Goal: Task Accomplishment & Management: Use online tool/utility

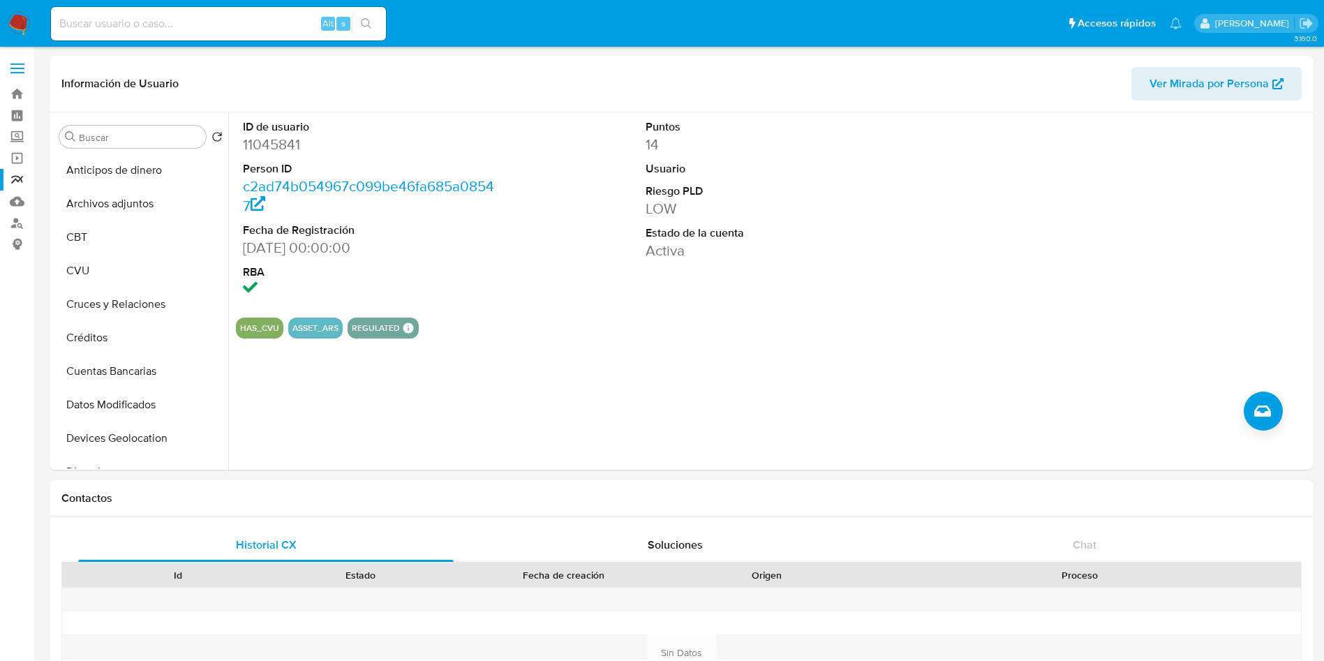
select select "10"
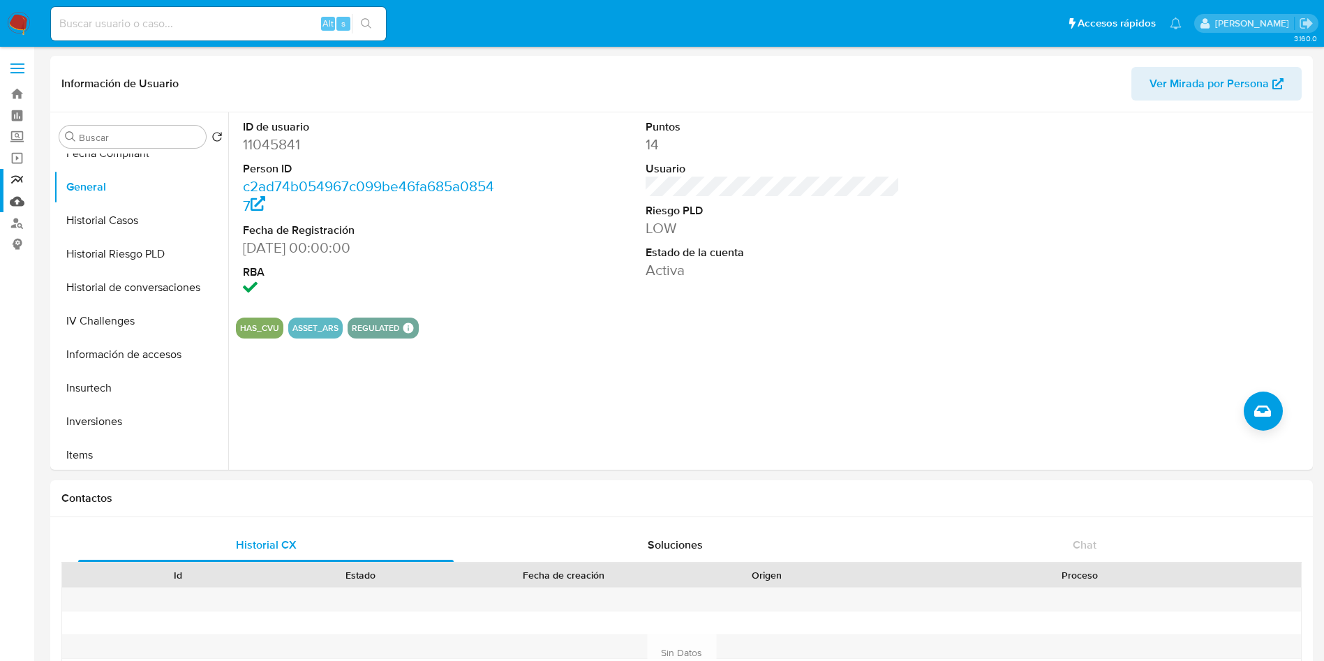
click at [21, 195] on link "Mulan" at bounding box center [83, 202] width 166 height 22
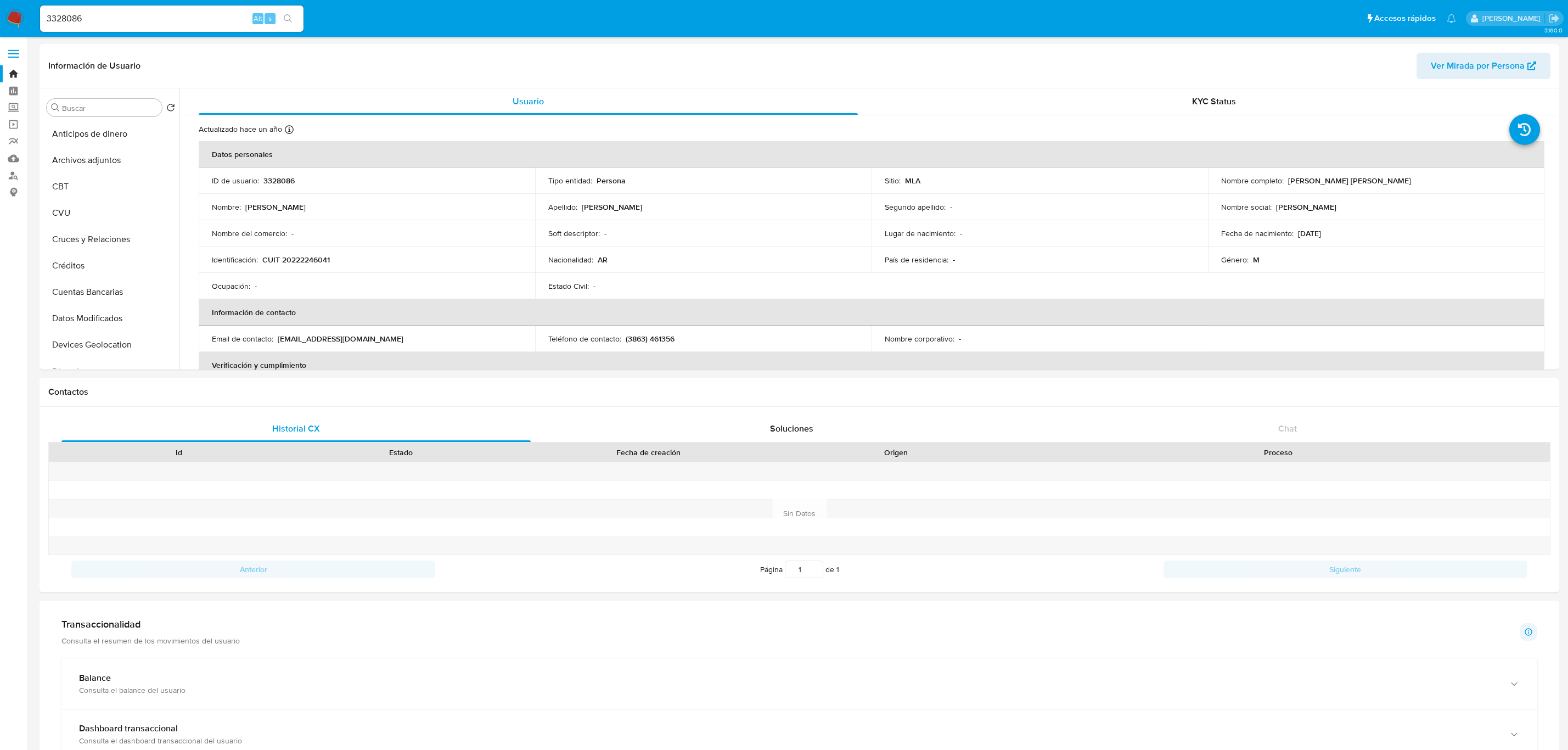
select select "10"
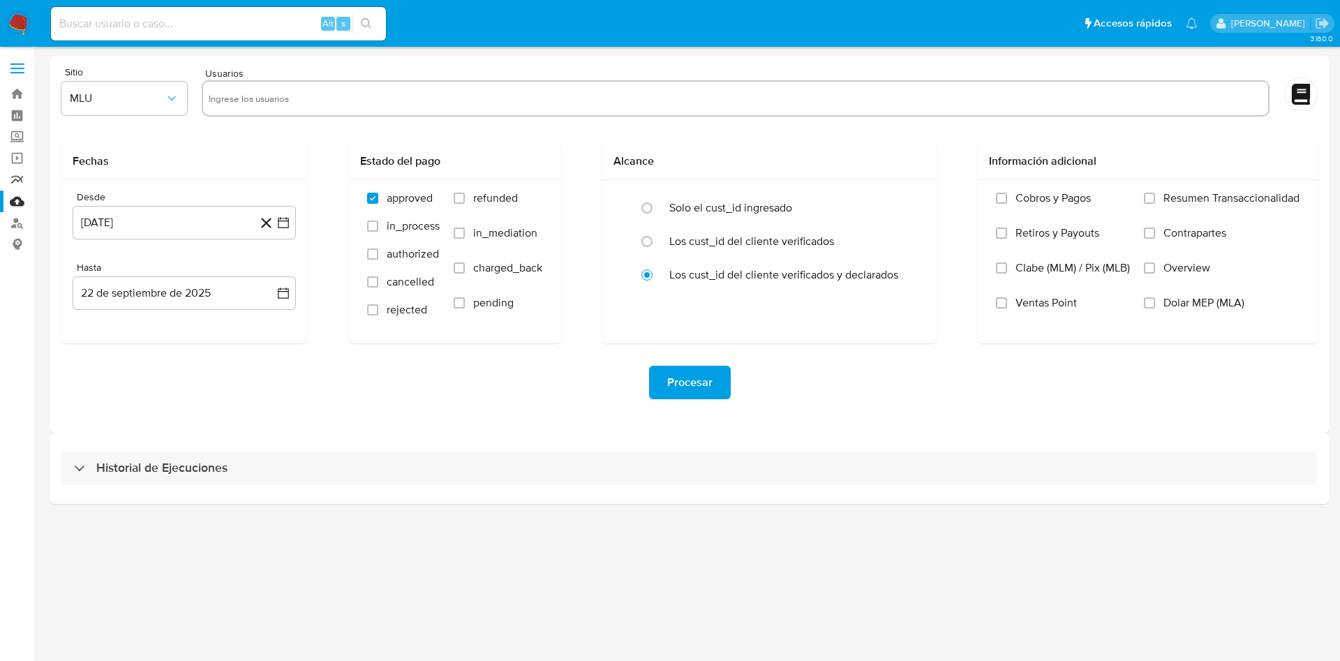
click at [22, 176] on link "Reportes" at bounding box center [83, 180] width 166 height 22
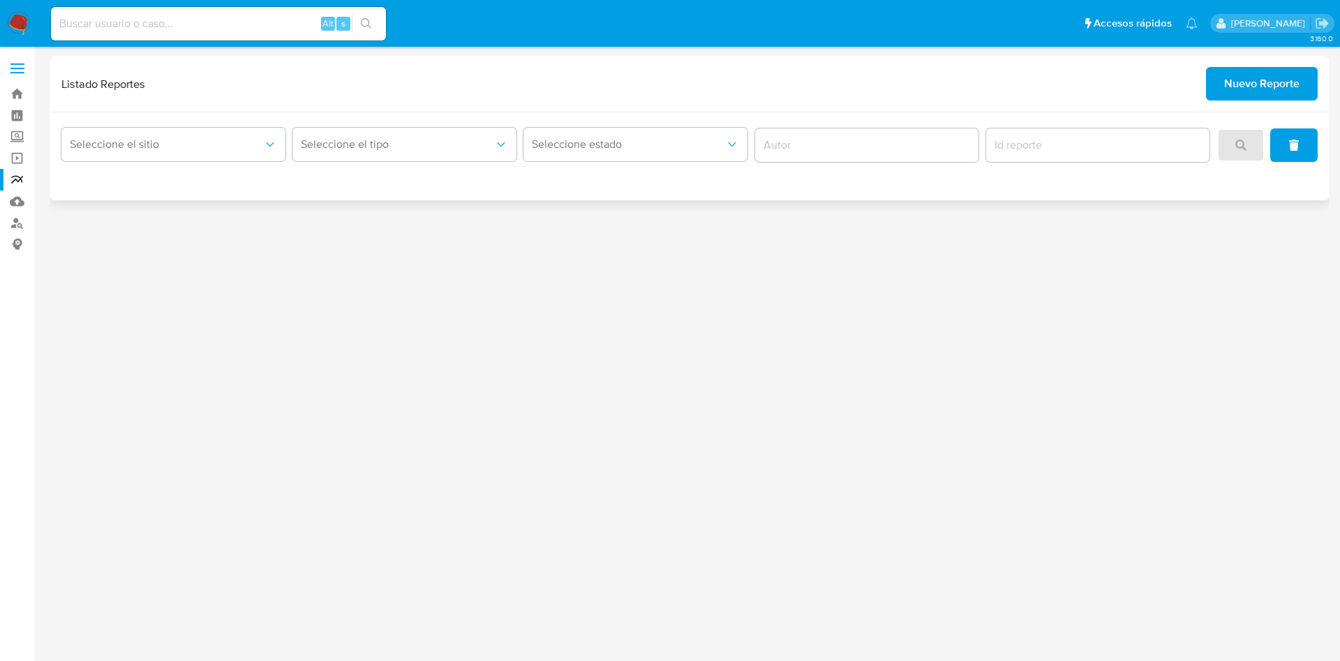
click at [1278, 84] on span "Nuevo Reporte" at bounding box center [1261, 83] width 75 height 31
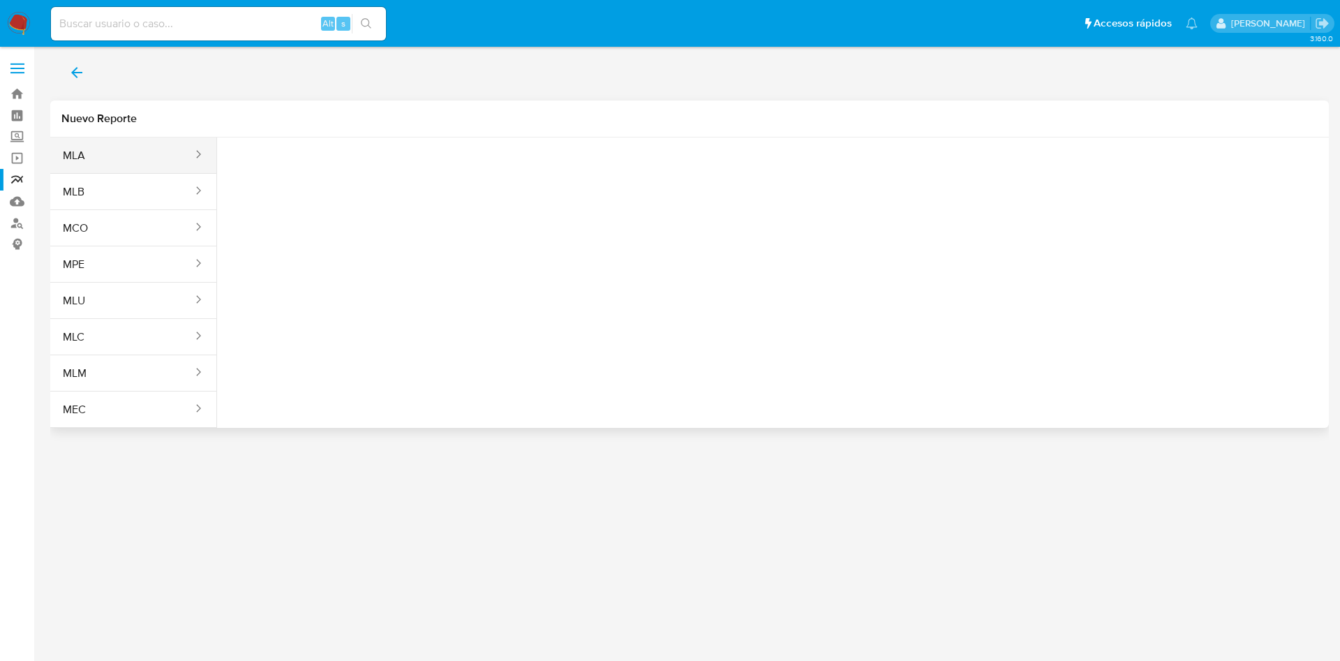
click at [196, 155] on icon "sites" at bounding box center [198, 154] width 14 height 14
click at [121, 154] on button "MLA" at bounding box center [122, 156] width 144 height 34
click at [274, 183] on button "Seleccione una opcion" at bounding box center [305, 175] width 154 height 34
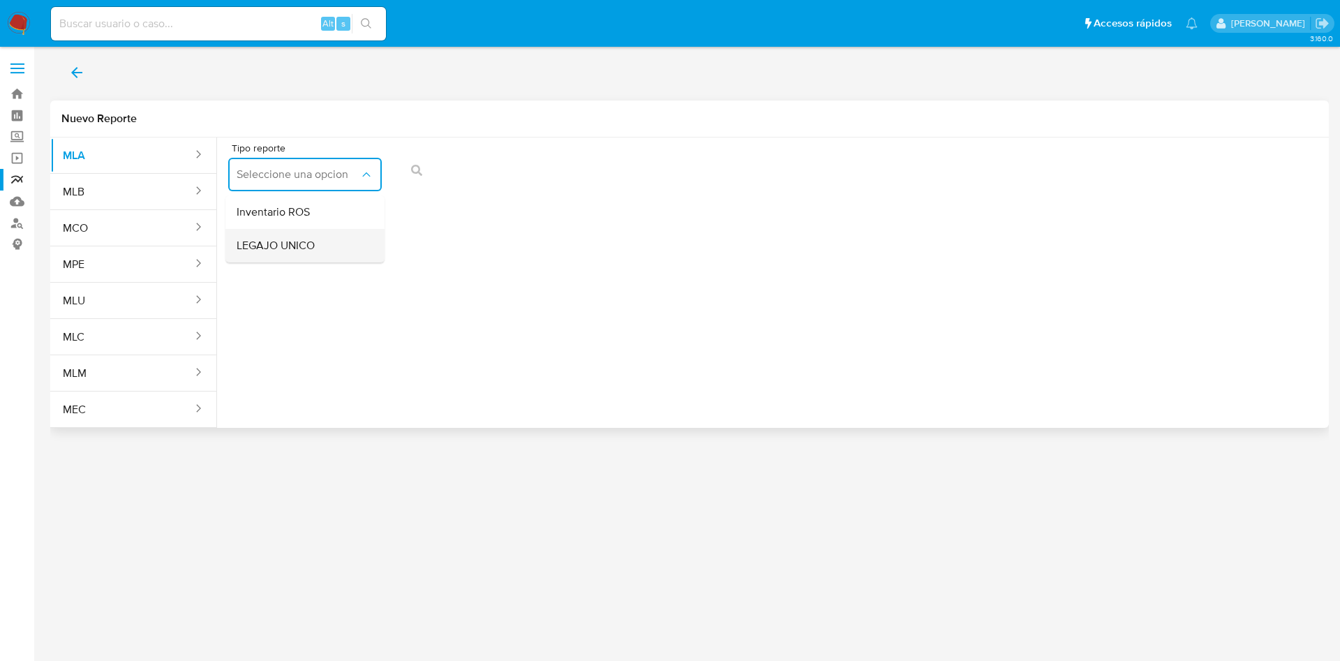
click at [288, 251] on span "LEGAJO UNICO" at bounding box center [276, 246] width 78 height 14
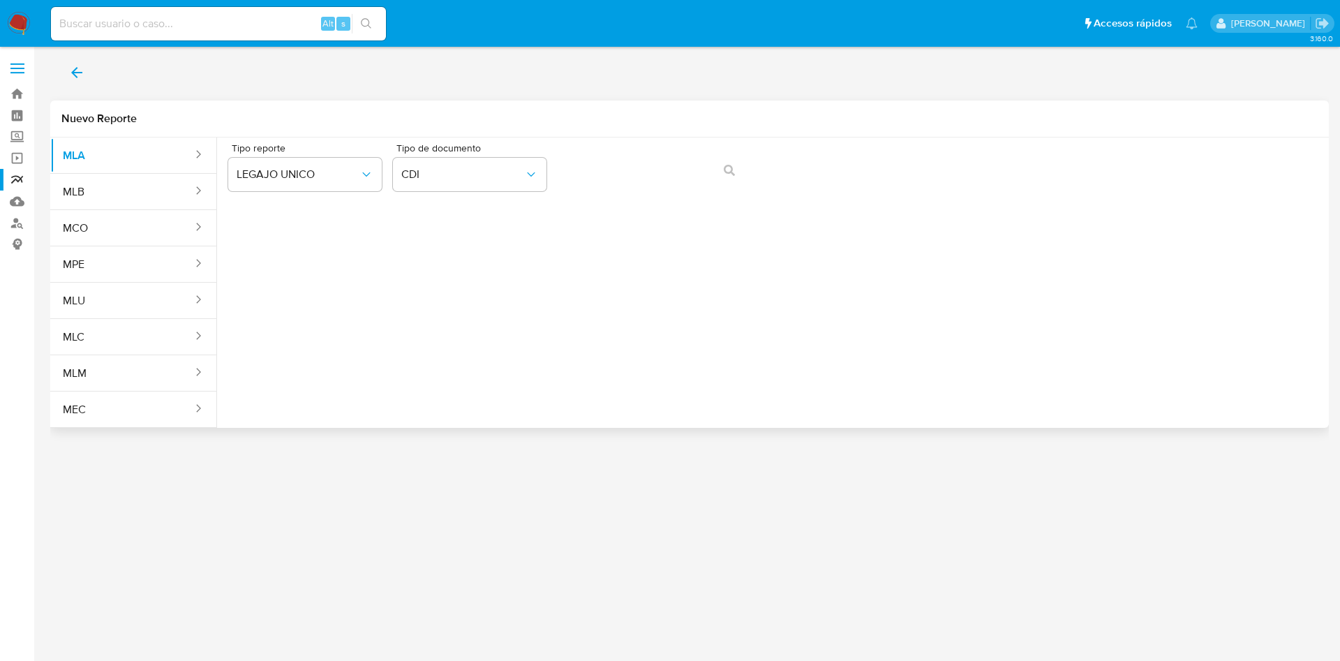
click at [637, 159] on div "Tipo reporte LEGAJO UNICO Tipo de documento CDI" at bounding box center [773, 170] width 1090 height 54
click at [519, 175] on span "CDI" at bounding box center [462, 175] width 123 height 14
drag, startPoint x: 478, startPoint y: 264, endPoint x: 619, endPoint y: 195, distance: 157.0
click at [480, 263] on div "CUIL CUIL" at bounding box center [465, 266] width 128 height 47
click at [730, 173] on icon "action-search" at bounding box center [729, 170] width 11 height 11
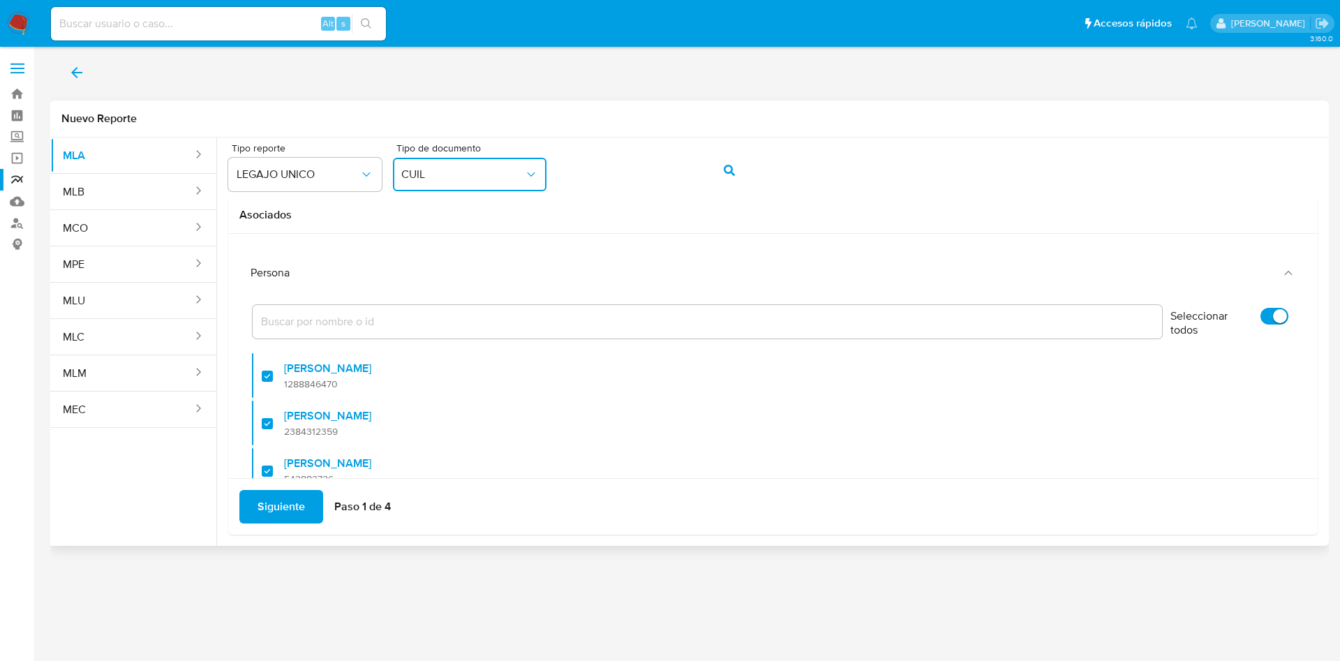
click at [1261, 318] on input "Seleccionar todos" at bounding box center [1275, 316] width 28 height 17
checkbox input "false"
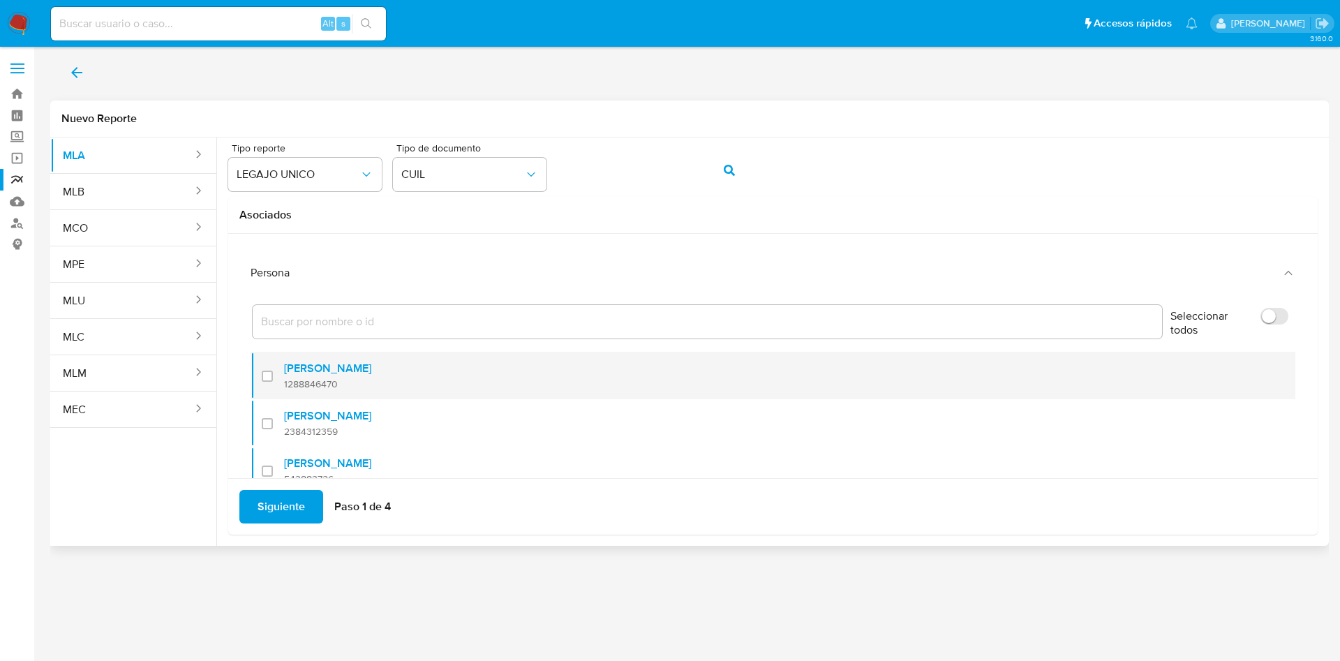
click at [358, 376] on label "[PERSON_NAME]" at bounding box center [327, 369] width 87 height 14
click at [273, 376] on input "checkbox" at bounding box center [267, 376] width 11 height 11
checkbox input "true"
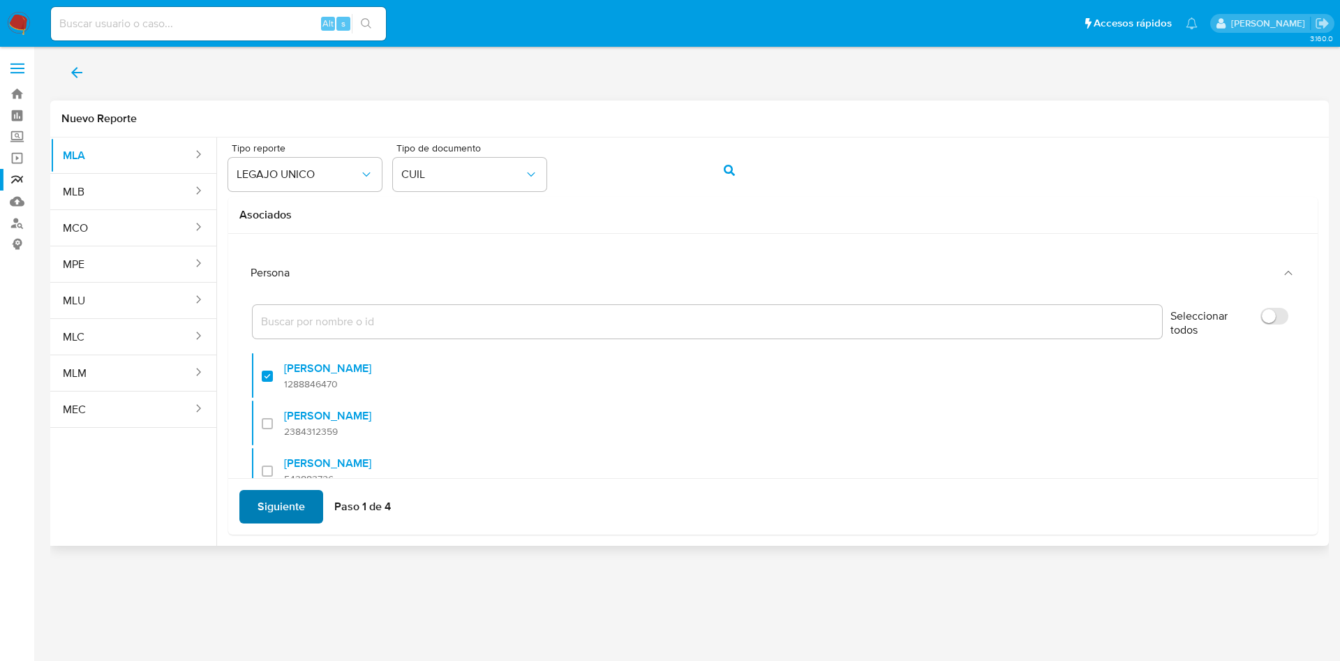
click at [290, 512] on span "Siguiente" at bounding box center [281, 506] width 47 height 31
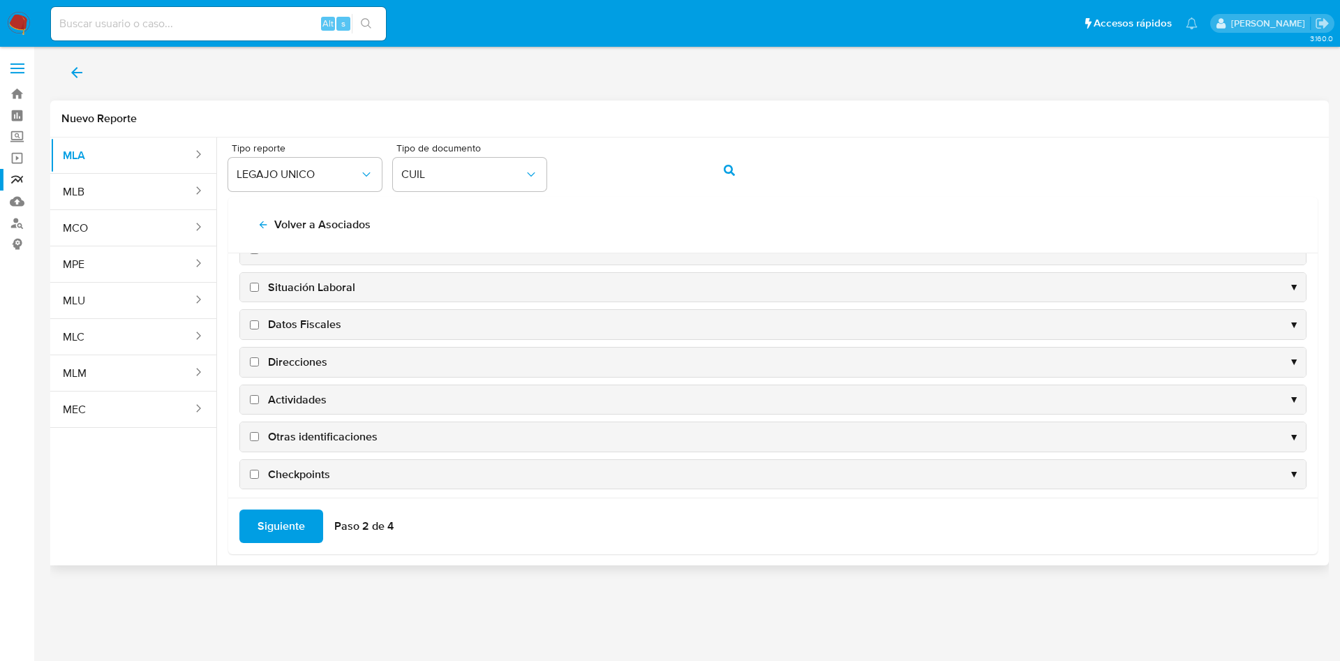
scroll to position [135, 0]
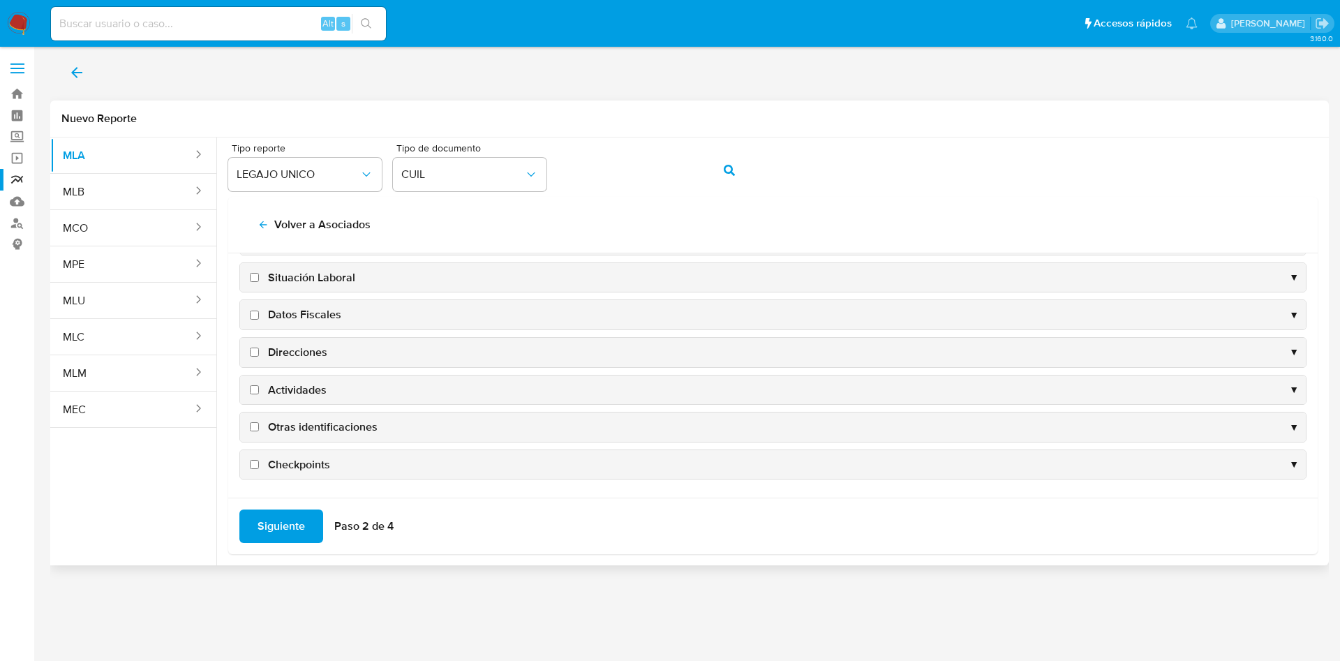
click at [314, 279] on span "Situación Laboral" at bounding box center [311, 277] width 87 height 15
click at [259, 279] on input "Situación Laboral" at bounding box center [254, 277] width 9 height 9
click at [318, 278] on span "Situación Laboral" at bounding box center [311, 277] width 87 height 15
click at [259, 278] on input "Situación Laboral" at bounding box center [254, 277] width 9 height 9
checkbox input "false"
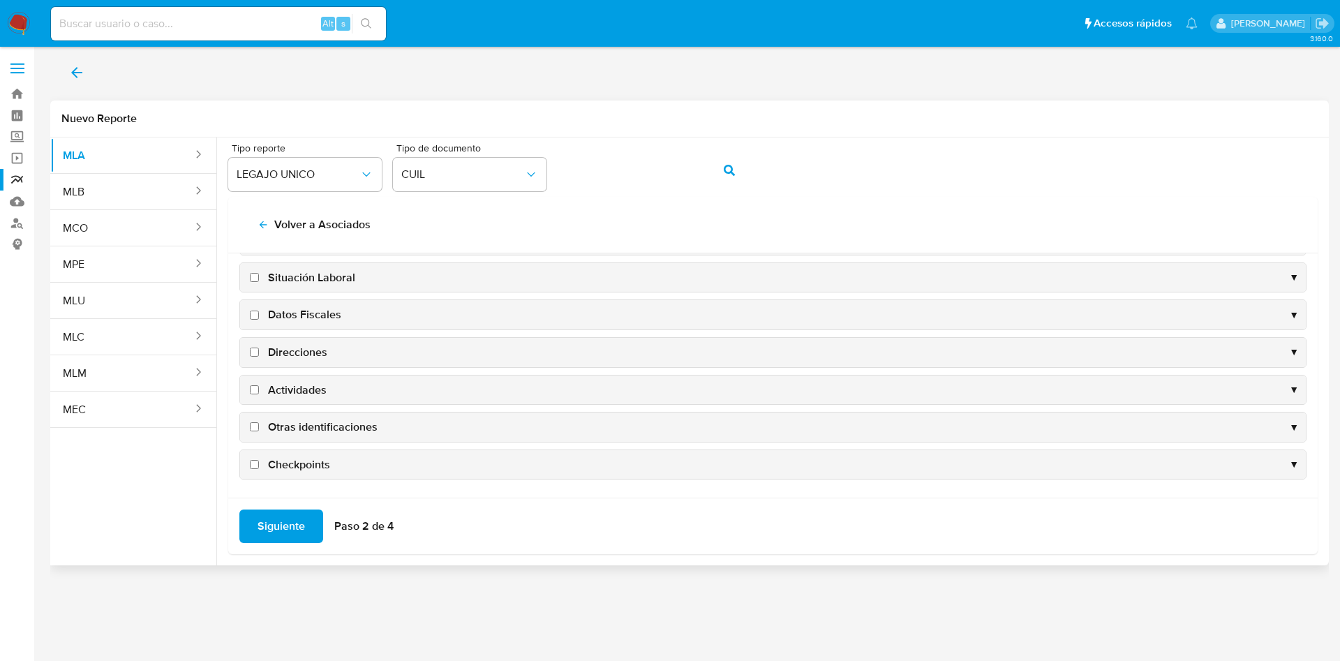
click at [318, 311] on span "Datos Fiscales" at bounding box center [304, 314] width 73 height 15
click at [259, 311] on input "Datos Fiscales" at bounding box center [254, 315] width 9 height 9
checkbox input "true"
click at [304, 351] on span "Direcciones" at bounding box center [297, 352] width 59 height 15
click at [259, 351] on input "Direcciones" at bounding box center [254, 352] width 9 height 9
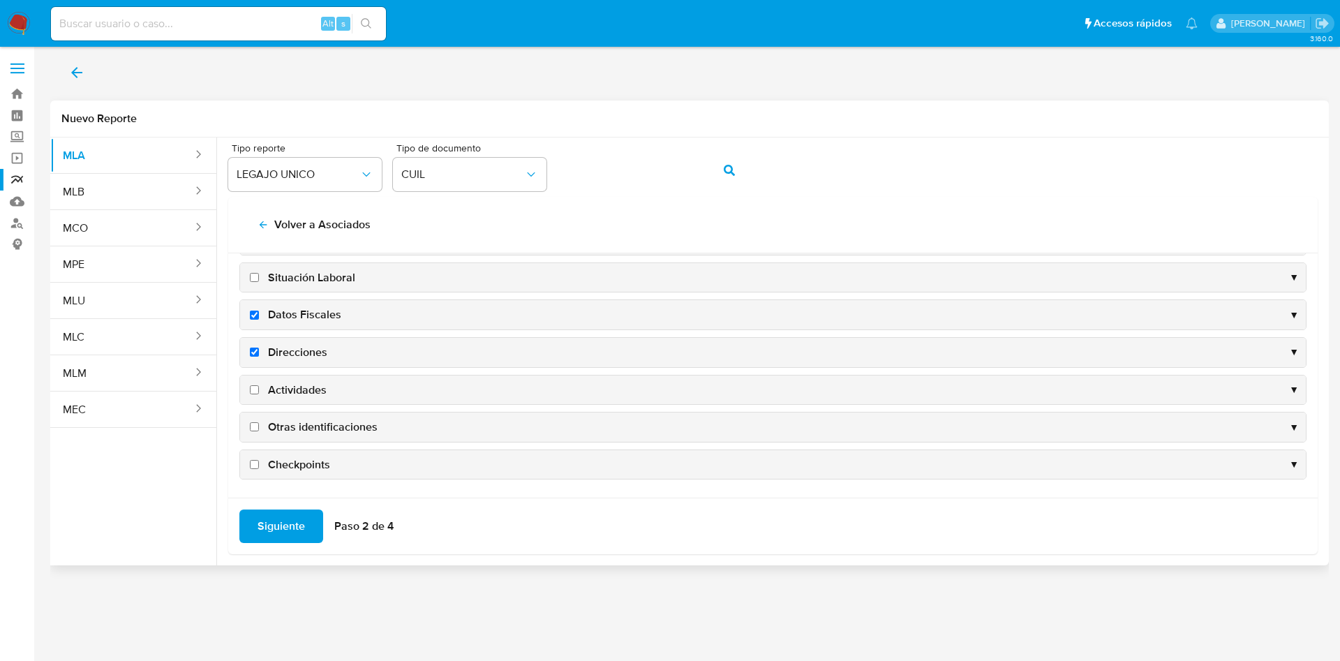
checkbox input "true"
click at [309, 389] on span "Actividades" at bounding box center [297, 390] width 59 height 15
click at [259, 389] on input "Actividades" at bounding box center [254, 389] width 9 height 9
checkbox input "true"
click at [302, 431] on span "Otras identificaciones" at bounding box center [323, 427] width 110 height 15
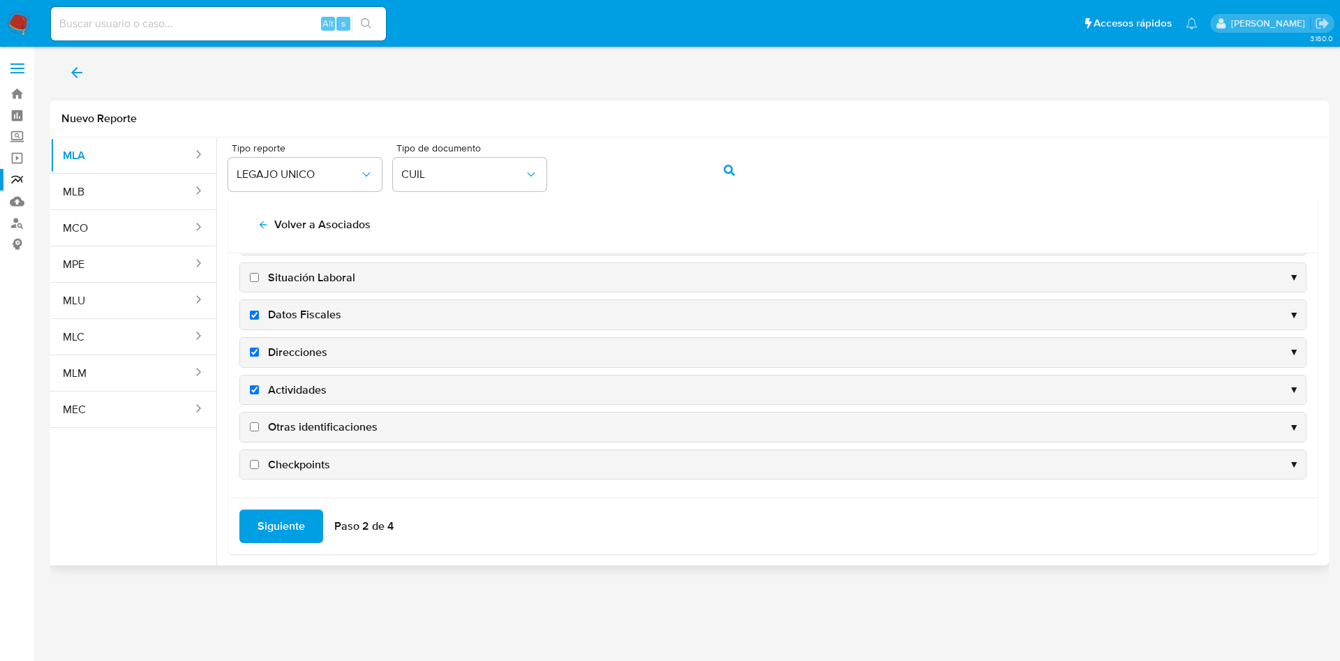
click at [259, 431] on input "Otras identificaciones" at bounding box center [254, 426] width 9 height 9
checkbox input "true"
click at [296, 530] on span "Siguiente" at bounding box center [281, 526] width 47 height 31
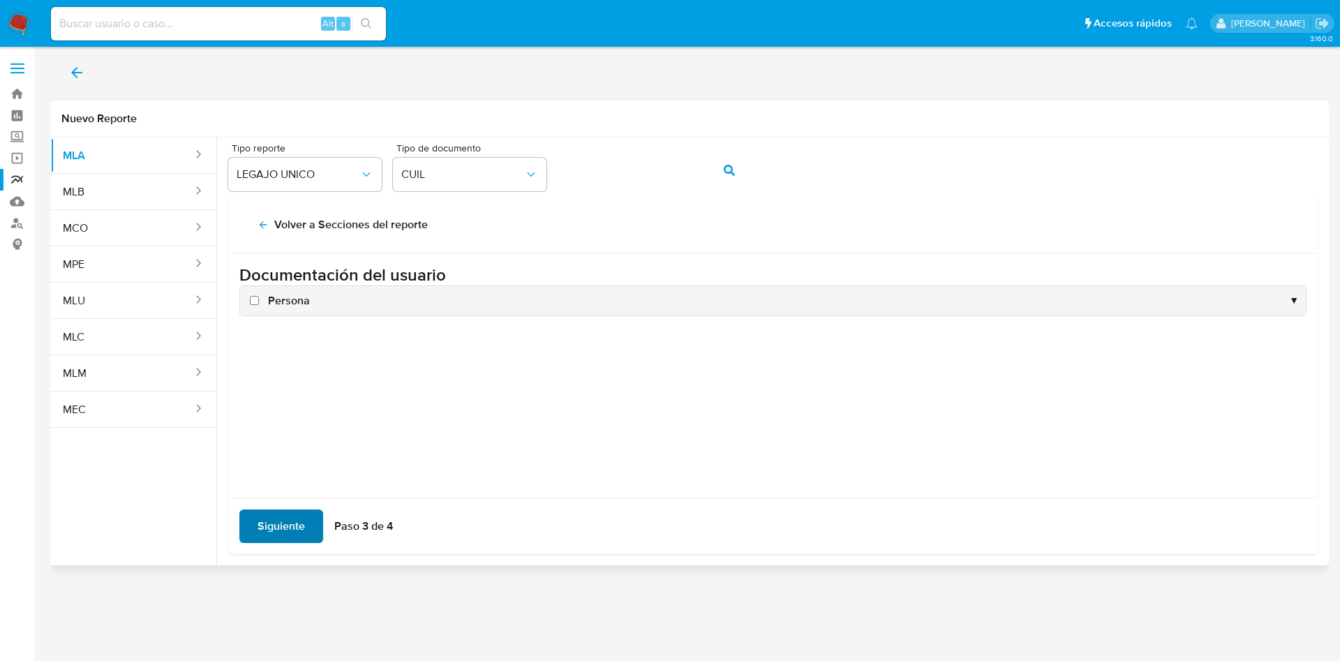
scroll to position [0, 0]
click at [291, 300] on span "Persona" at bounding box center [289, 300] width 42 height 15
click at [259, 300] on input "Persona" at bounding box center [254, 300] width 9 height 9
checkbox input "true"
click at [283, 530] on span "Siguiente" at bounding box center [281, 526] width 47 height 31
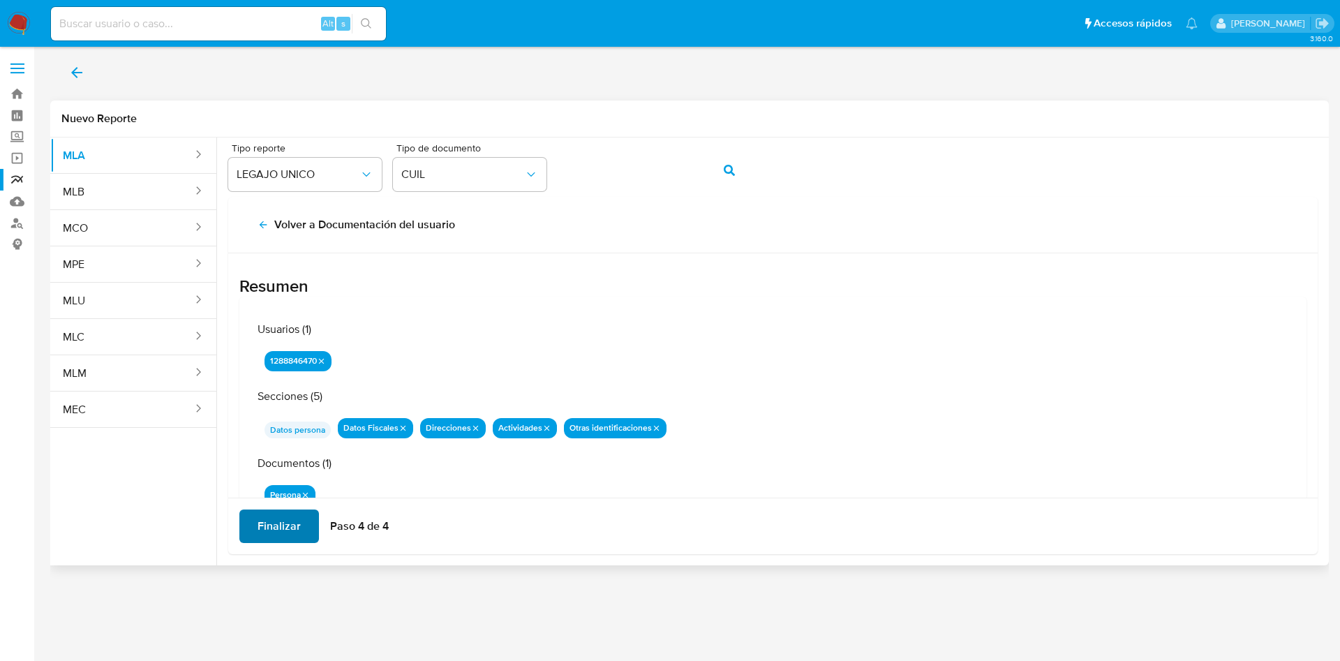
click at [283, 528] on span "Finalizar" at bounding box center [279, 526] width 43 height 31
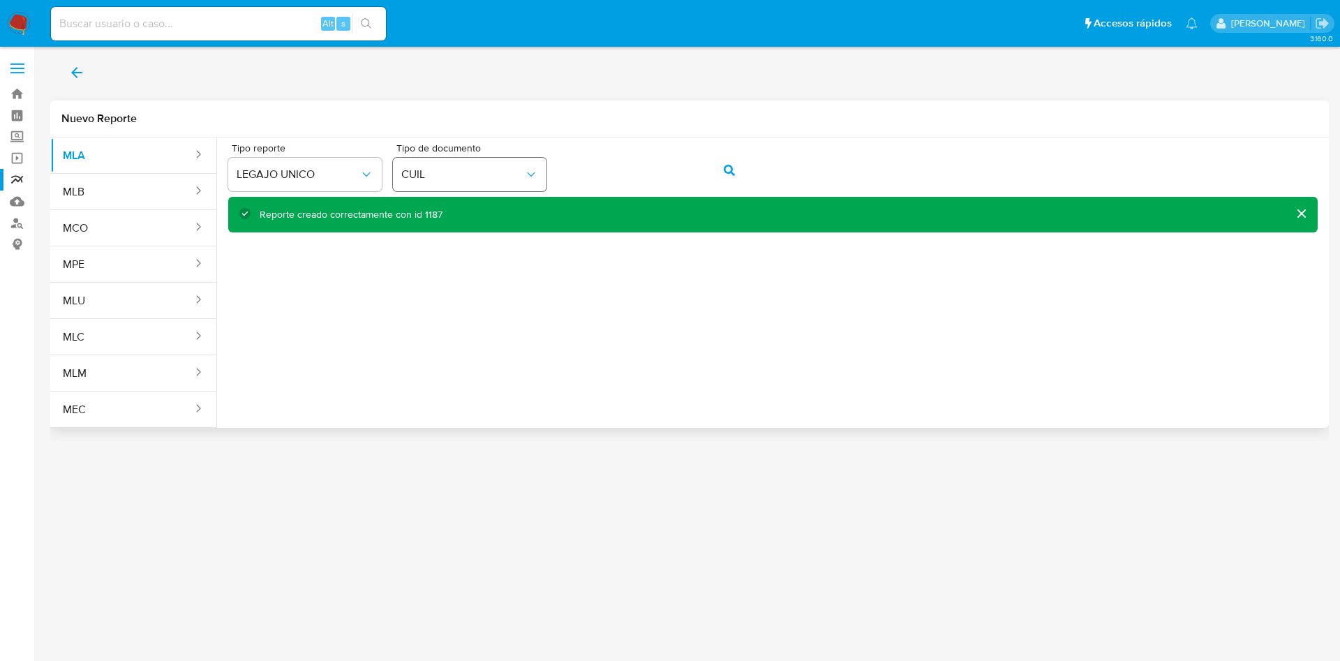
click at [540, 170] on div "Tipo reporte LEGAJO UNICO Tipo de documento CUIL" at bounding box center [773, 170] width 1090 height 54
click at [736, 166] on button "action-search" at bounding box center [729, 171] width 47 height 34
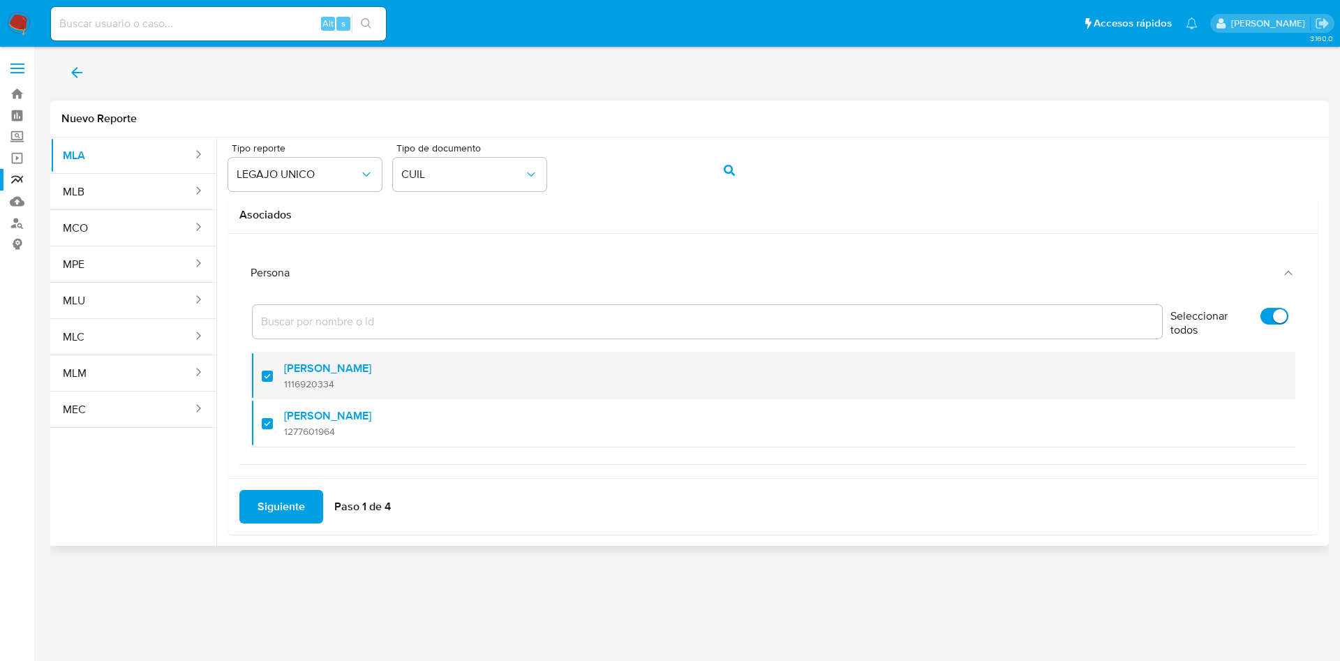
click at [334, 380] on span "1116920334" at bounding box center [327, 384] width 87 height 13
checkbox input "false"
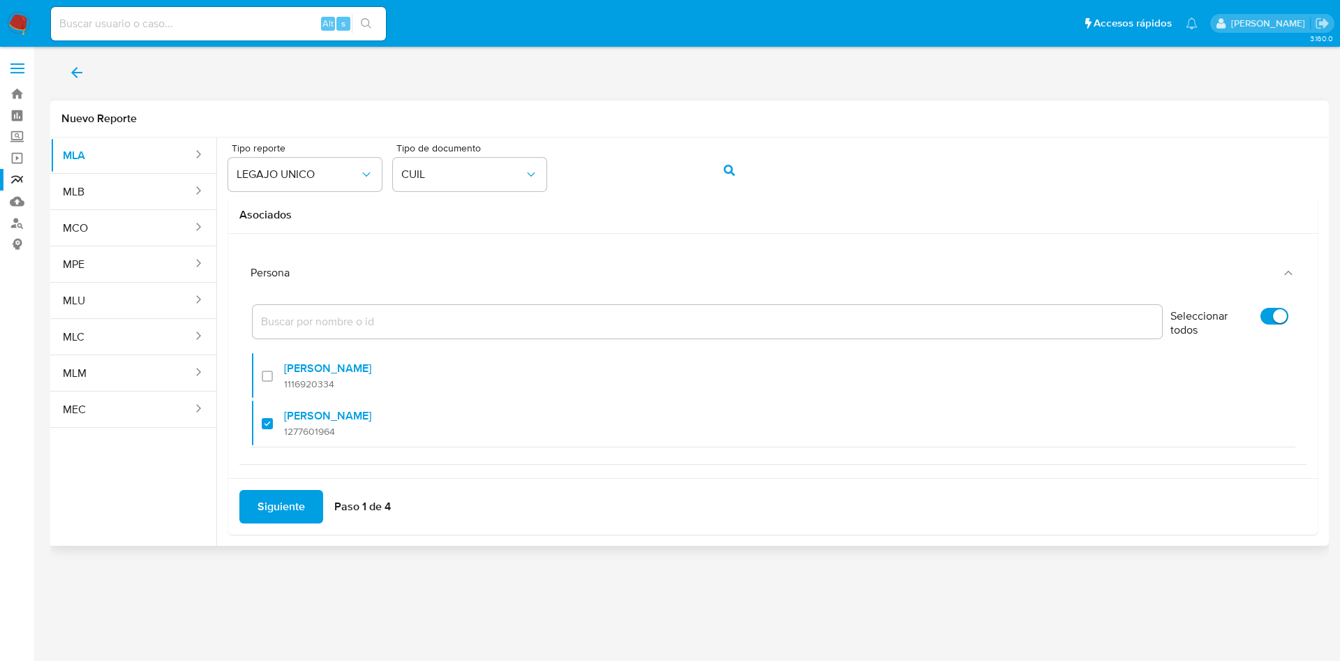
click at [279, 508] on span "Siguiente" at bounding box center [281, 506] width 47 height 31
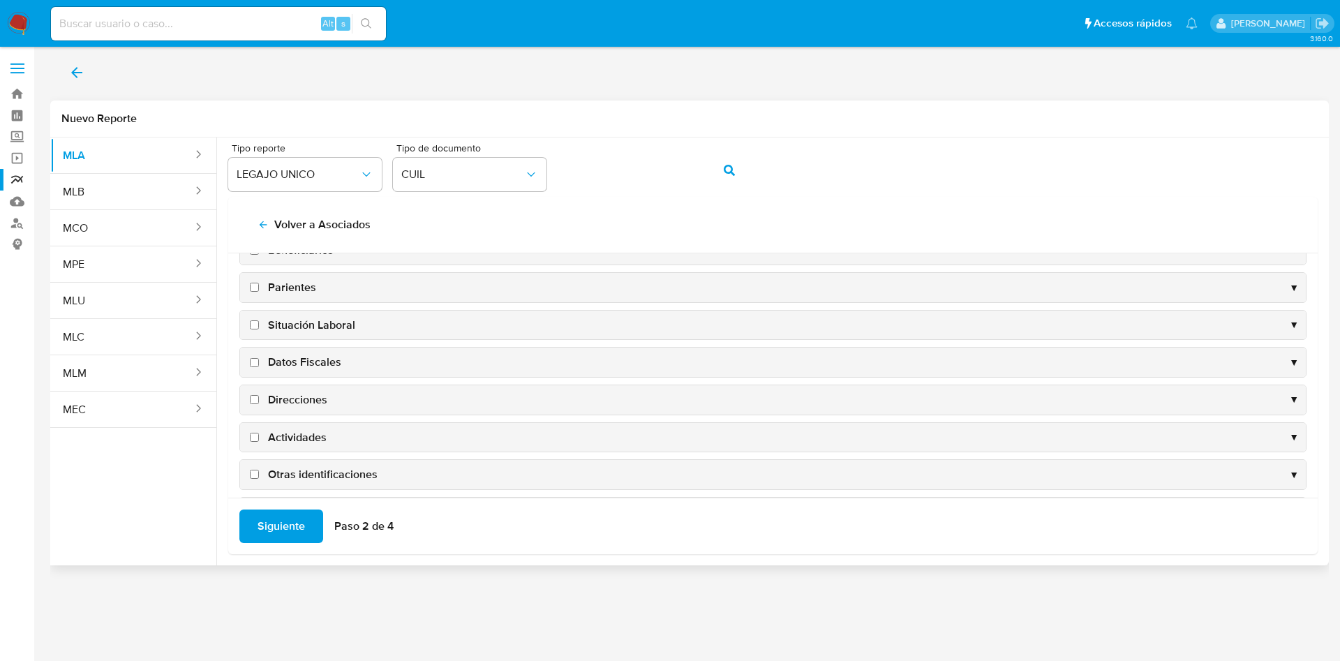
scroll to position [135, 0]
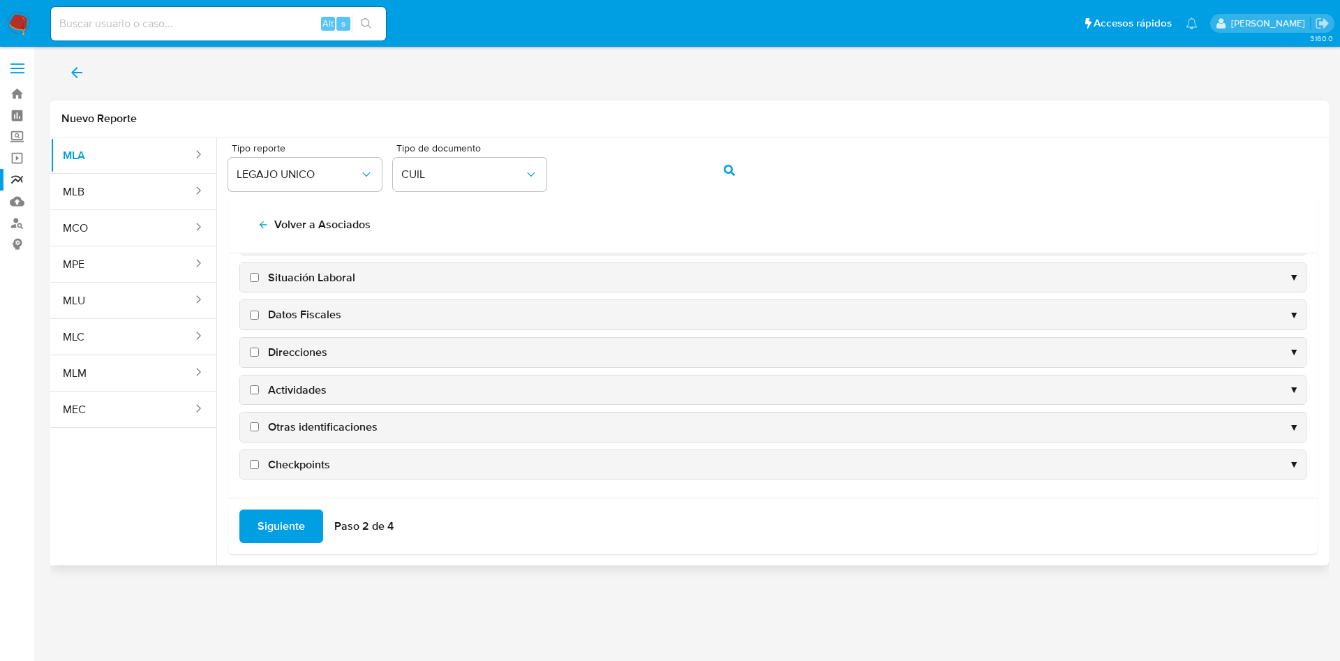
click at [283, 325] on div "Datos Fiscales ▼" at bounding box center [773, 314] width 1066 height 29
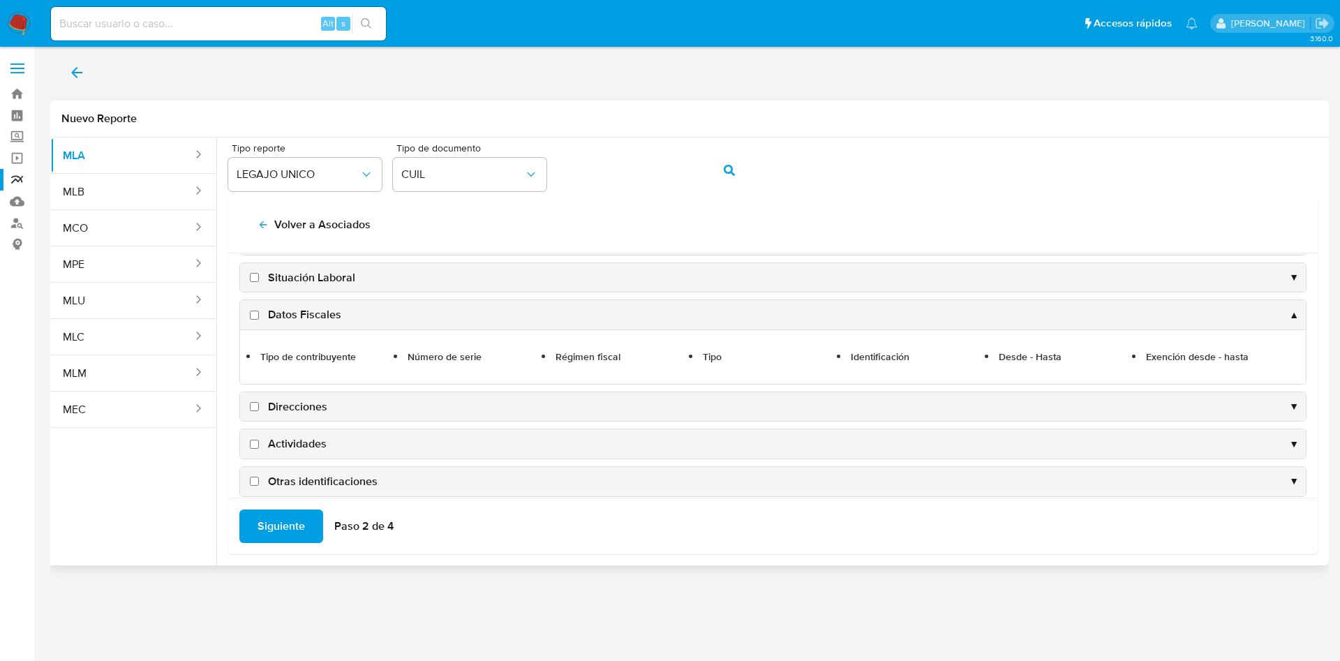
click at [288, 316] on span "Datos Fiscales" at bounding box center [304, 314] width 73 height 15
click at [259, 316] on input "Datos Fiscales" at bounding box center [254, 315] width 9 height 9
checkbox input "true"
click at [295, 399] on span "Direcciones" at bounding box center [297, 406] width 59 height 15
click at [259, 402] on input "Direcciones" at bounding box center [254, 406] width 9 height 9
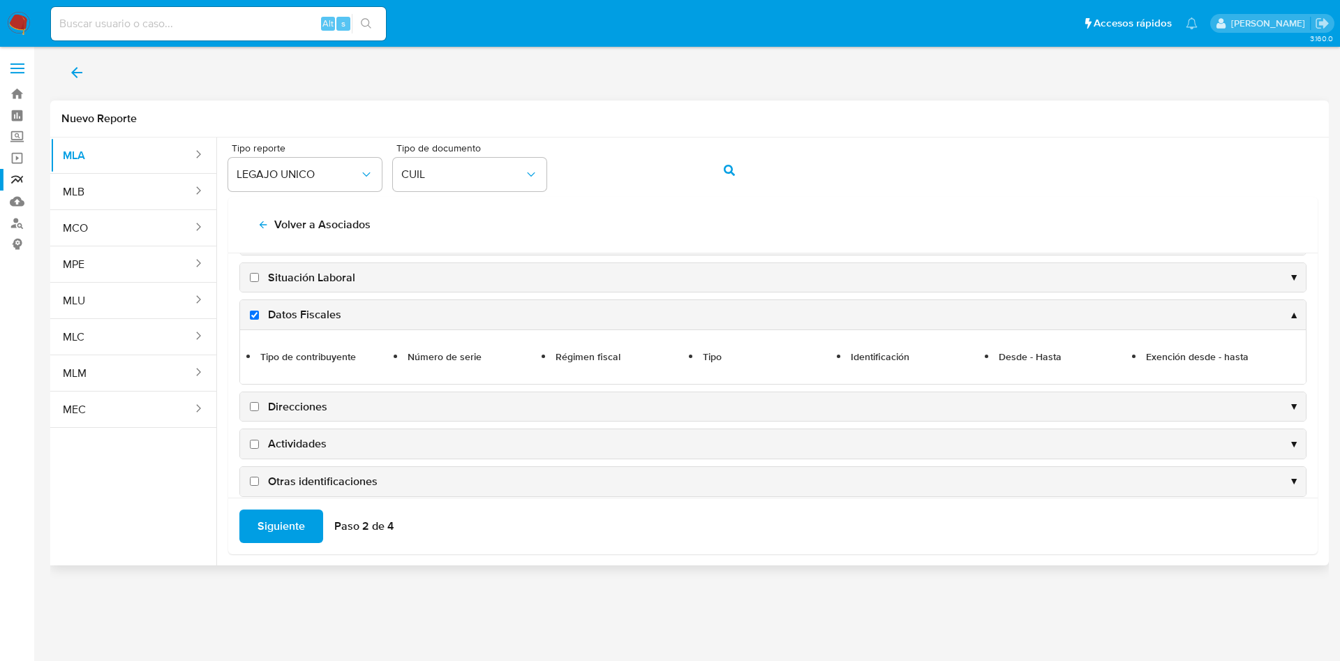
checkbox input "true"
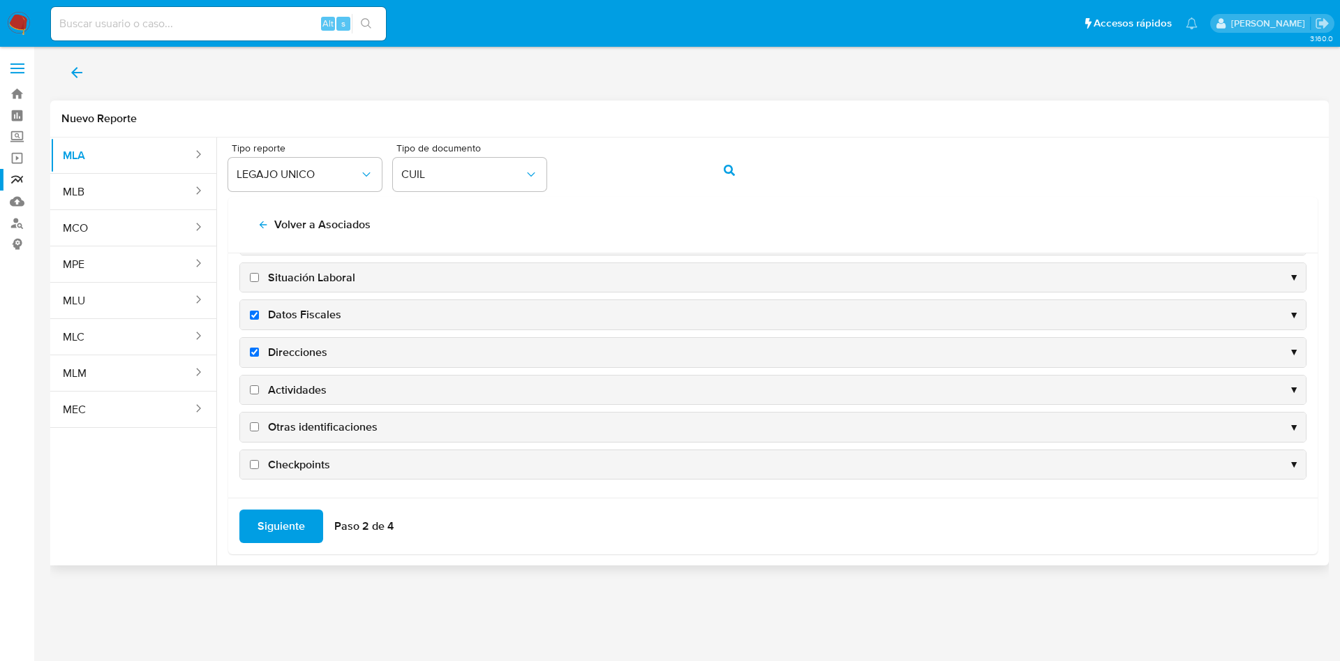
click at [292, 393] on span "Actividades" at bounding box center [297, 390] width 59 height 15
click at [259, 393] on input "Actividades" at bounding box center [254, 389] width 9 height 9
checkbox input "true"
click at [300, 422] on span "Otras identificaciones" at bounding box center [323, 427] width 110 height 15
click at [259, 422] on input "Otras identificaciones" at bounding box center [254, 426] width 9 height 9
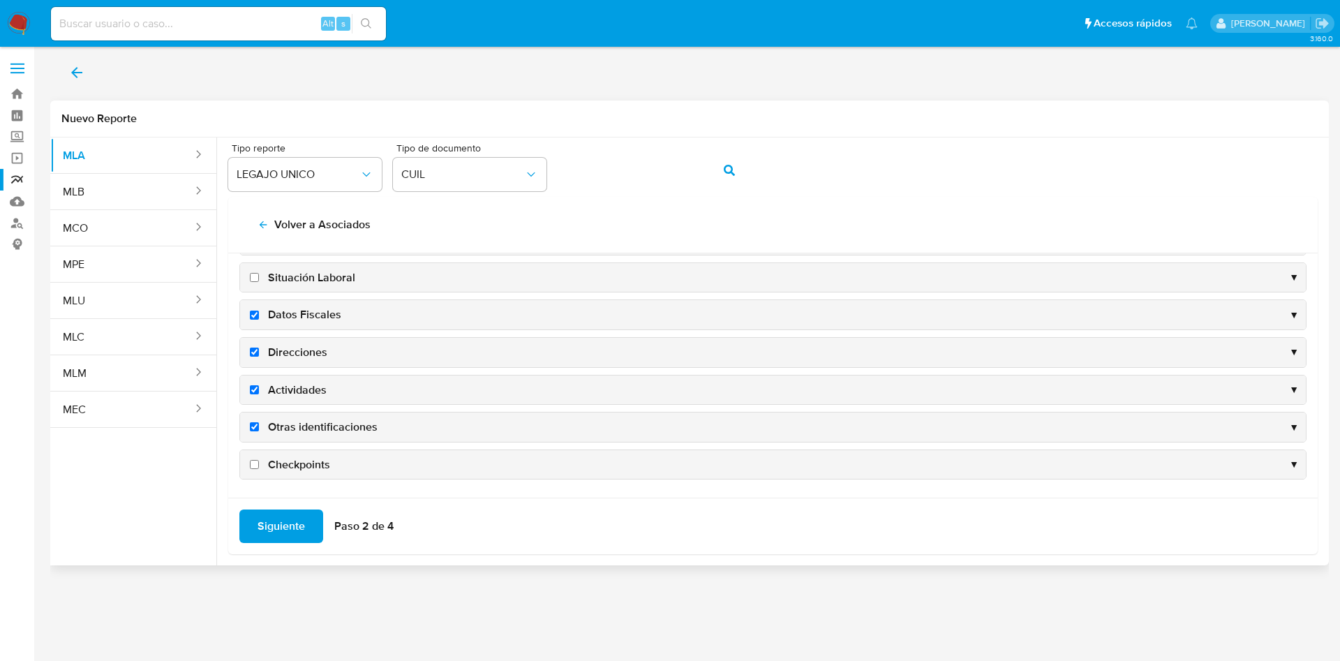
checkbox input "true"
click at [274, 522] on span "Siguiente" at bounding box center [281, 526] width 47 height 31
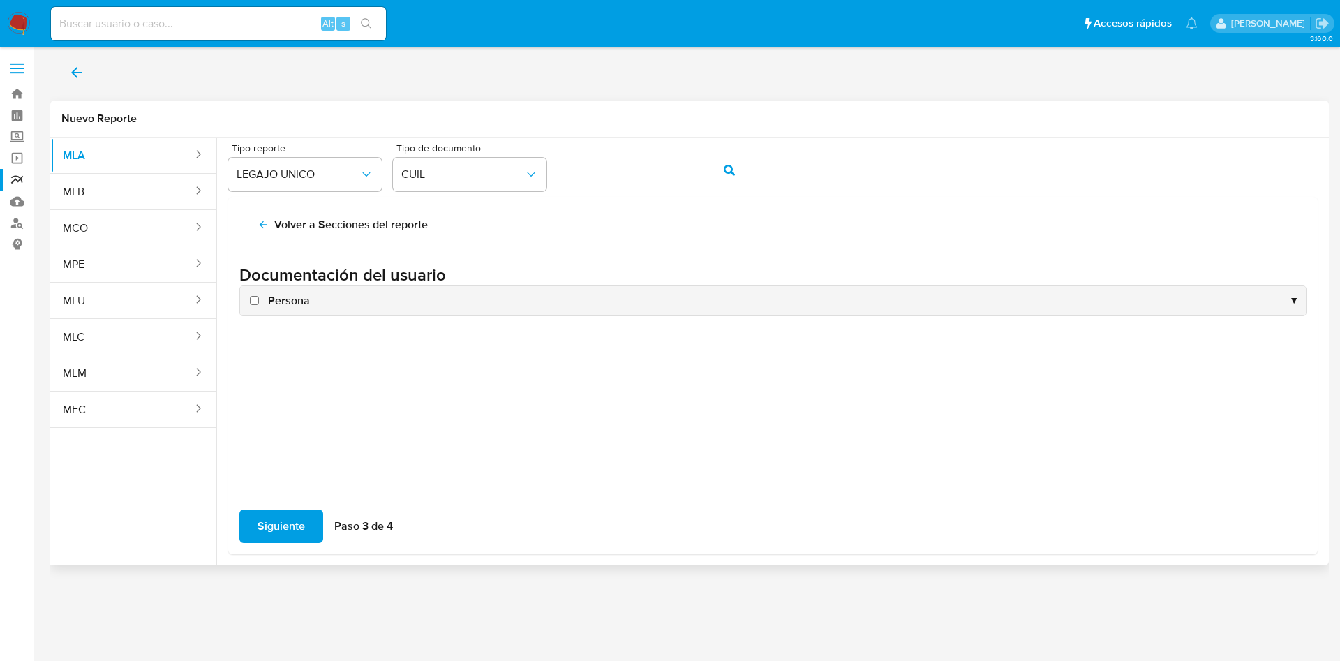
scroll to position [0, 0]
click at [287, 293] on span "Persona" at bounding box center [289, 300] width 42 height 15
click at [259, 296] on input "Persona" at bounding box center [254, 300] width 9 height 9
checkbox input "true"
click at [292, 528] on span "Siguiente" at bounding box center [281, 526] width 47 height 31
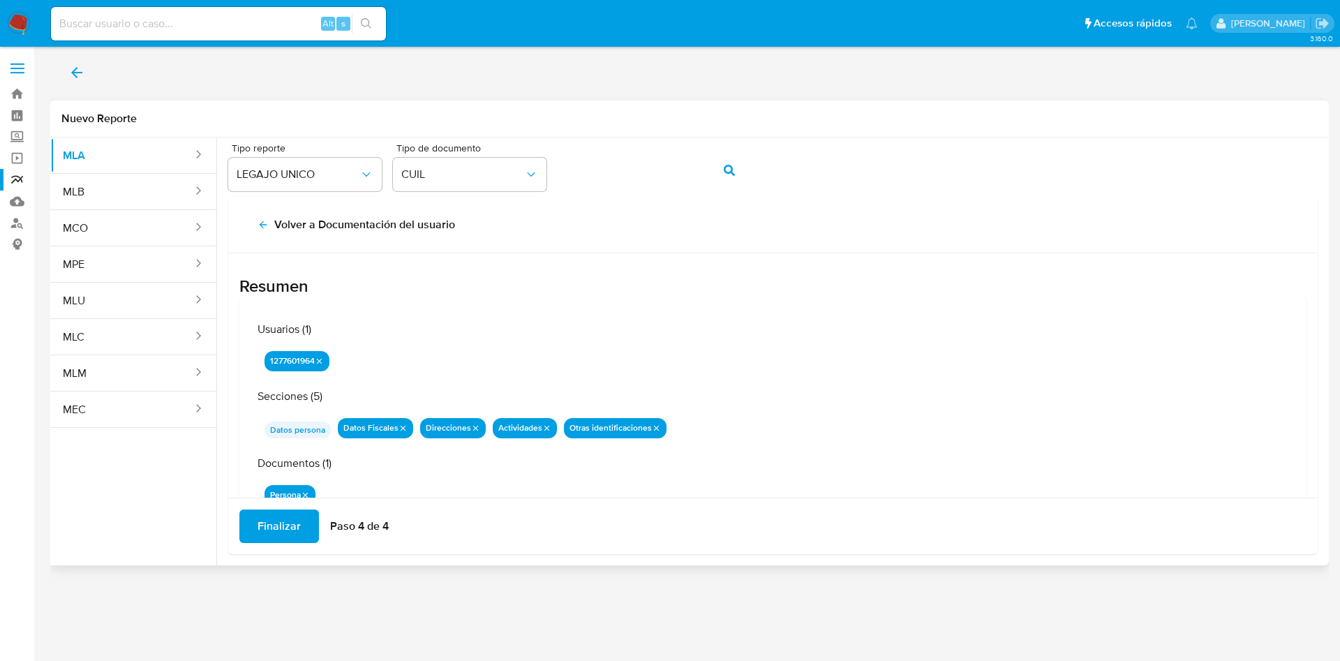
click at [283, 526] on span "Finalizar" at bounding box center [279, 526] width 43 height 31
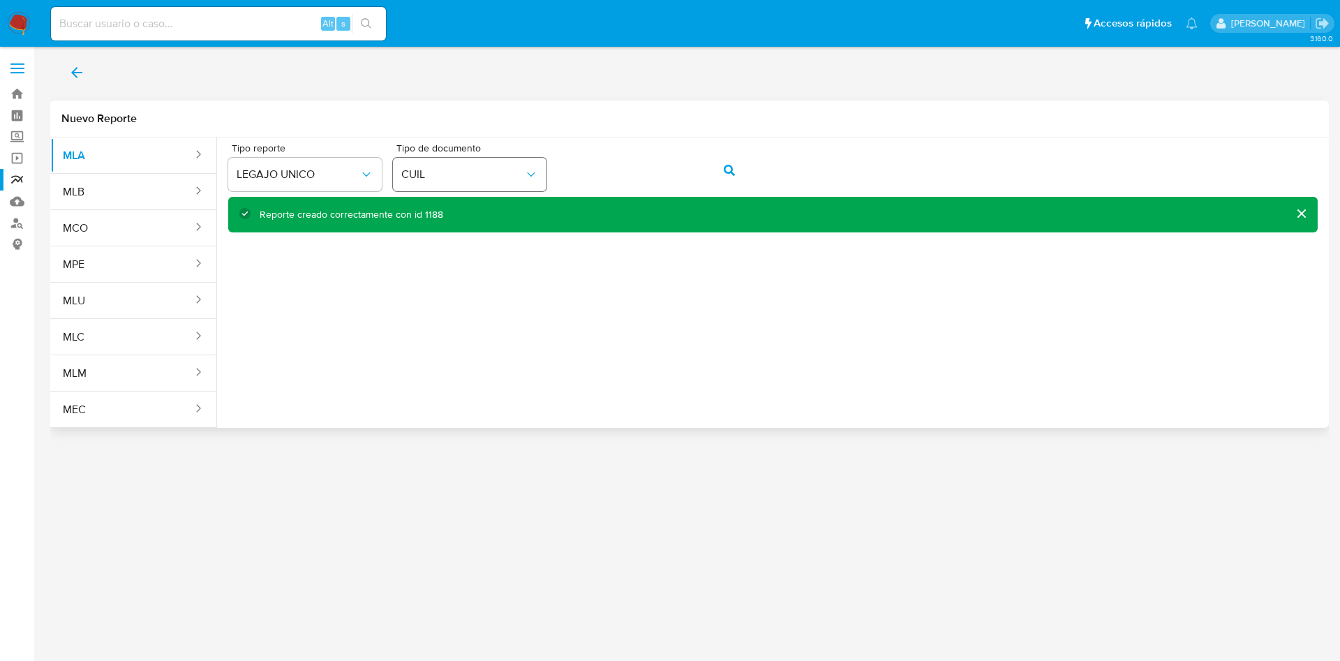
click at [465, 170] on div "Tipo reporte LEGAJO UNICO Tipo de documento CUIL" at bounding box center [773, 170] width 1090 height 54
click at [731, 178] on span "action-search" at bounding box center [729, 170] width 11 height 31
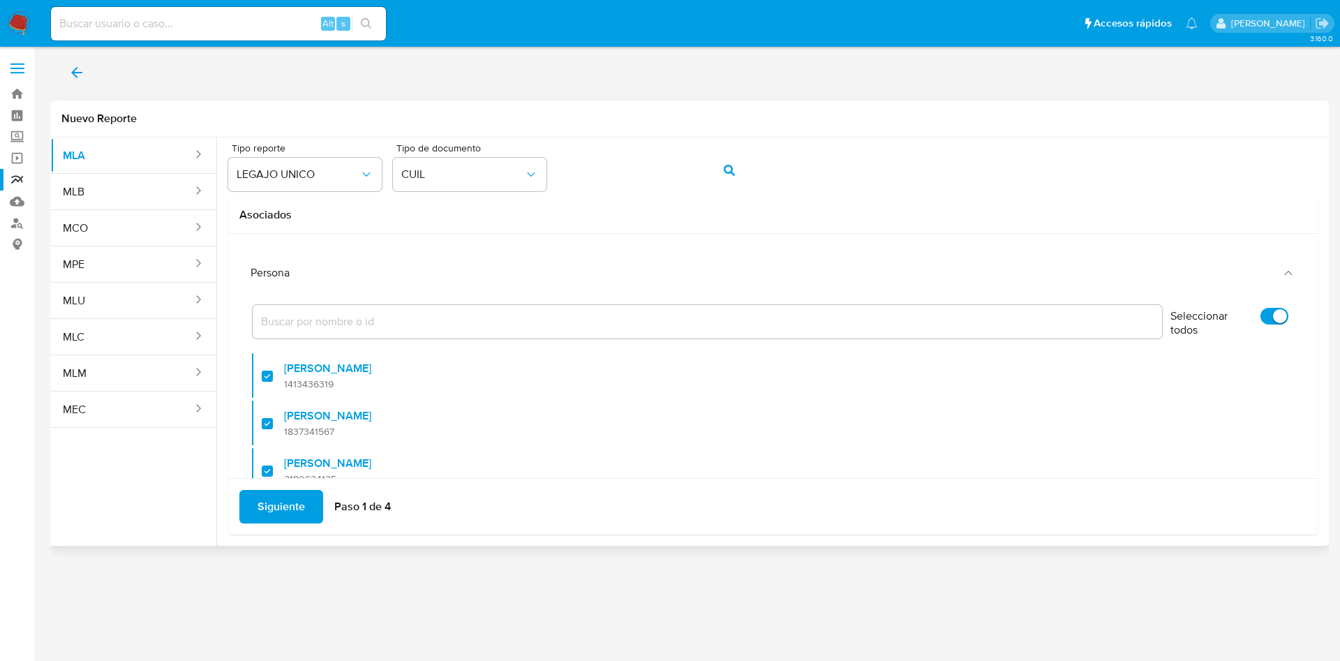
click at [1261, 317] on input "Seleccionar todos" at bounding box center [1275, 316] width 28 height 17
checkbox input "false"
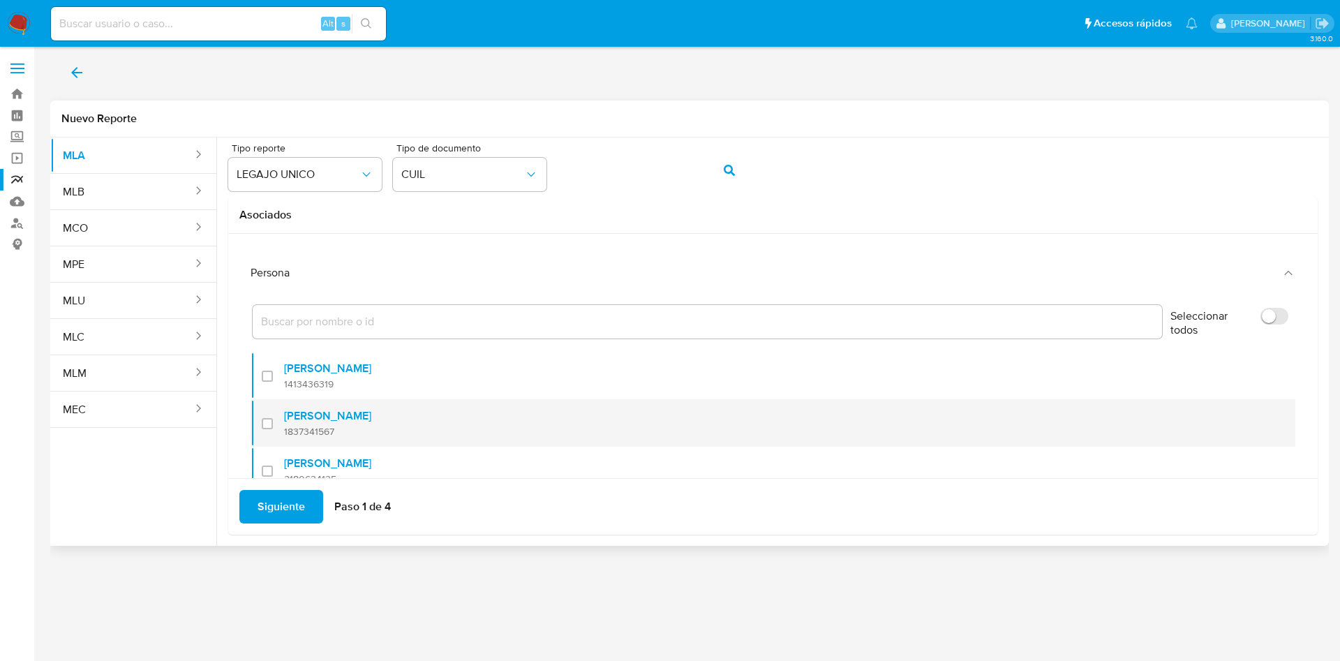
click at [320, 431] on span "1837341567" at bounding box center [327, 431] width 87 height 13
checkbox input "true"
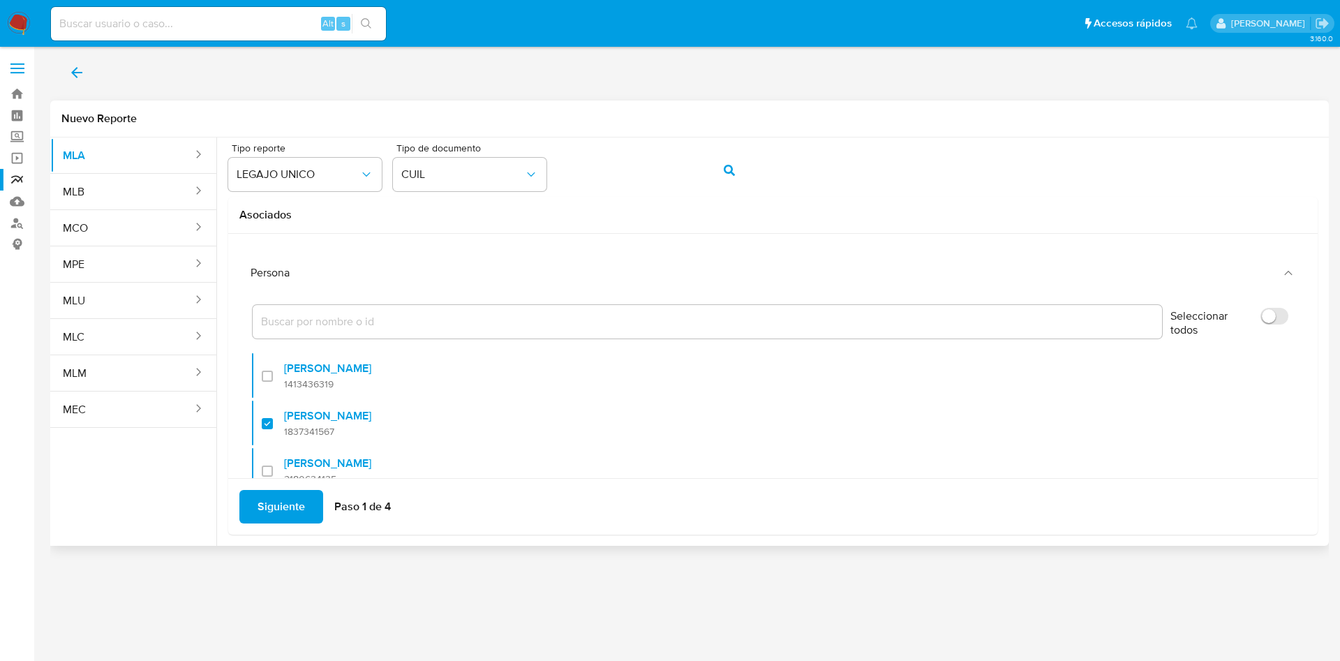
click at [274, 506] on span "Siguiente" at bounding box center [281, 506] width 47 height 31
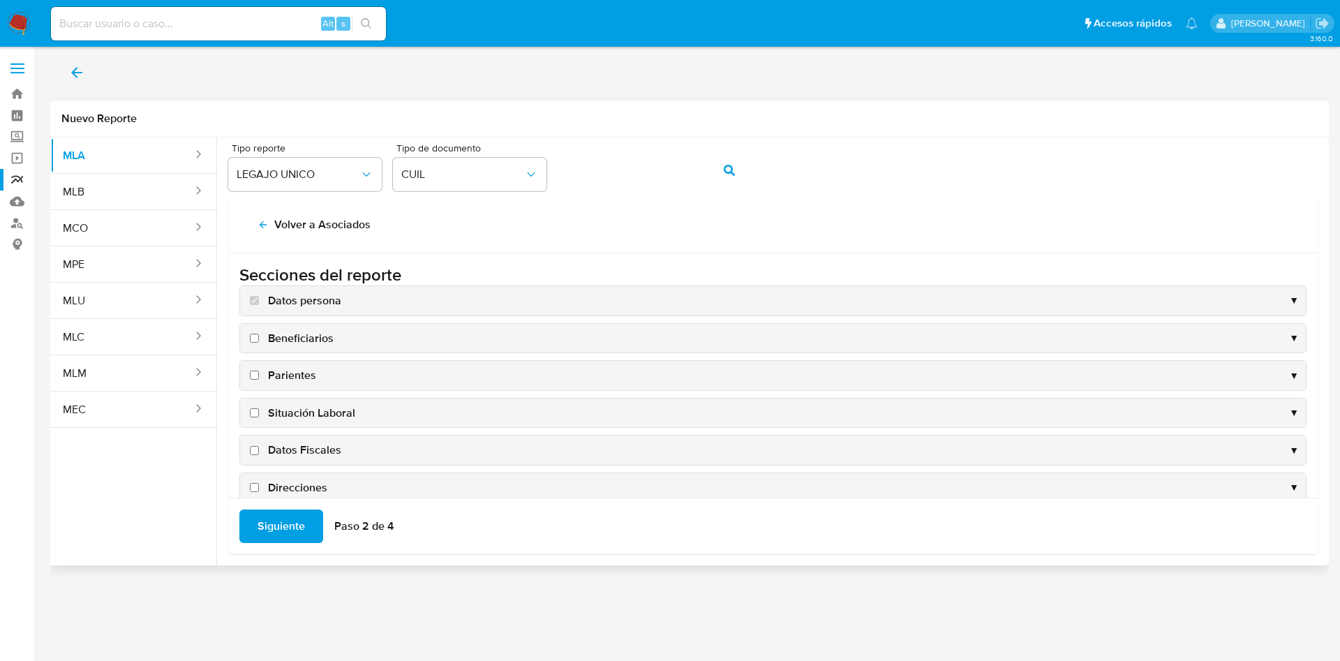
scroll to position [31, 0]
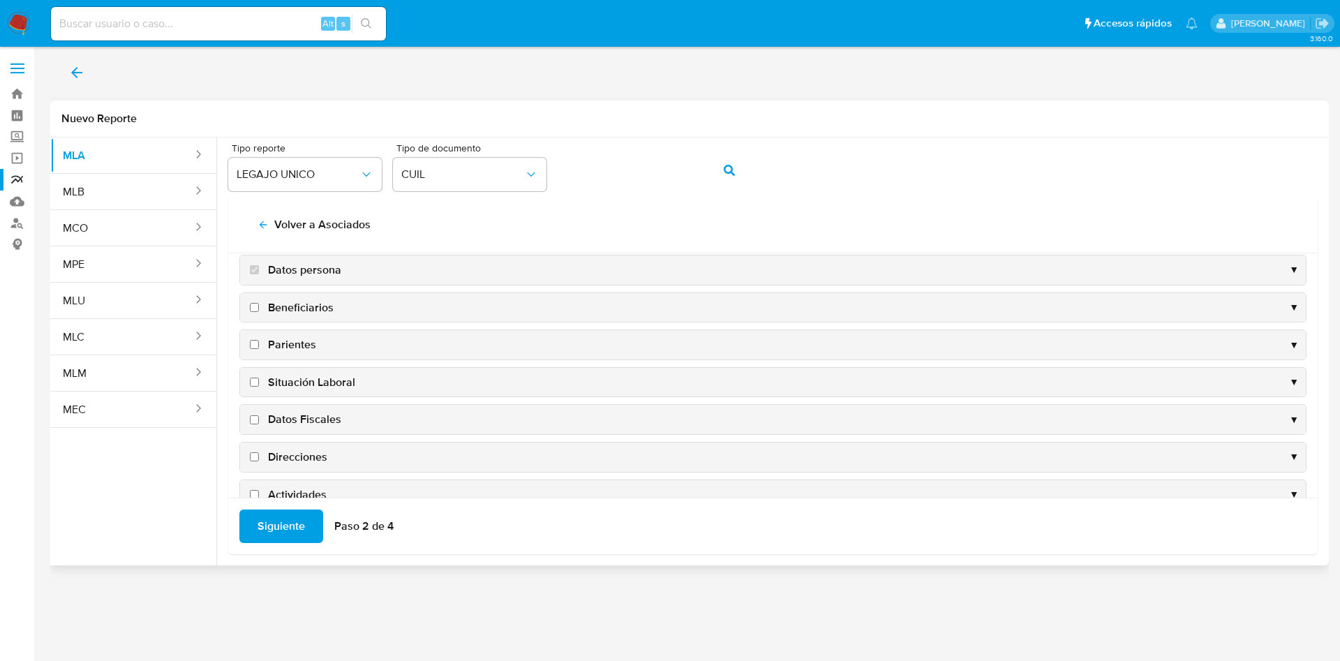
click at [300, 418] on span "Datos Fiscales" at bounding box center [304, 419] width 73 height 15
click at [259, 418] on input "Datos Fiscales" at bounding box center [254, 419] width 9 height 9
checkbox input "true"
click at [297, 453] on span "Direcciones" at bounding box center [297, 457] width 59 height 15
click at [259, 453] on input "Direcciones" at bounding box center [254, 456] width 9 height 9
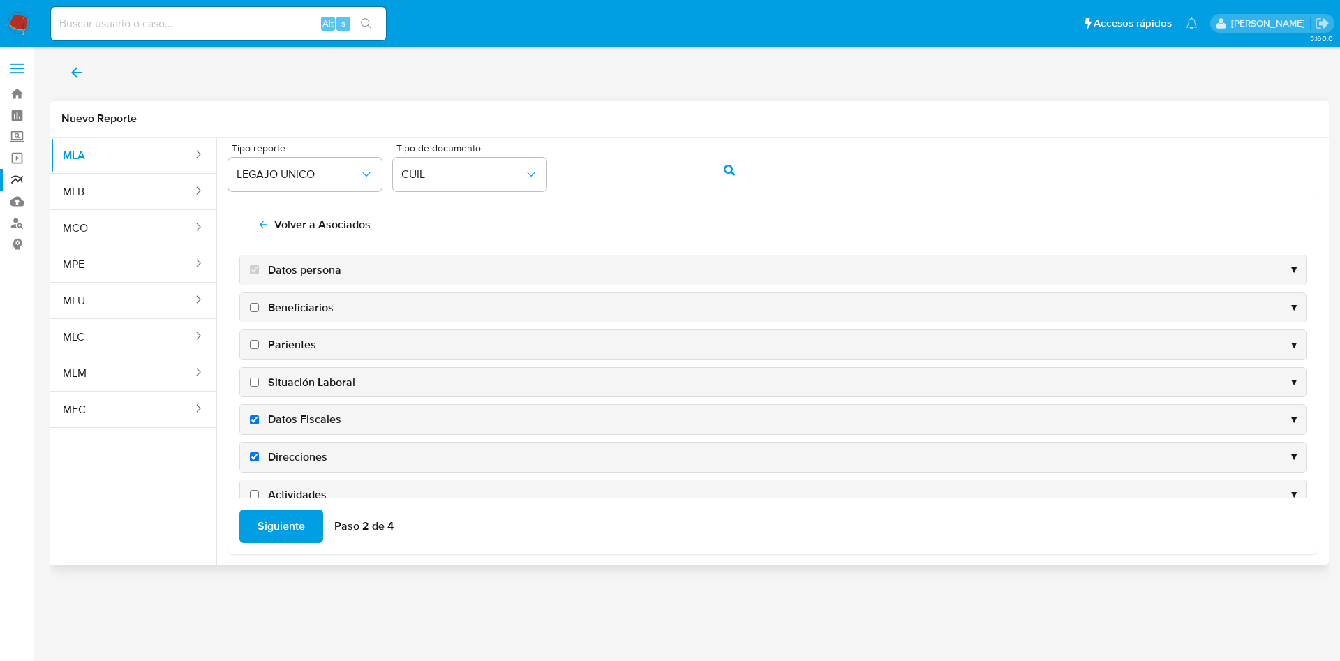
checkbox input "true"
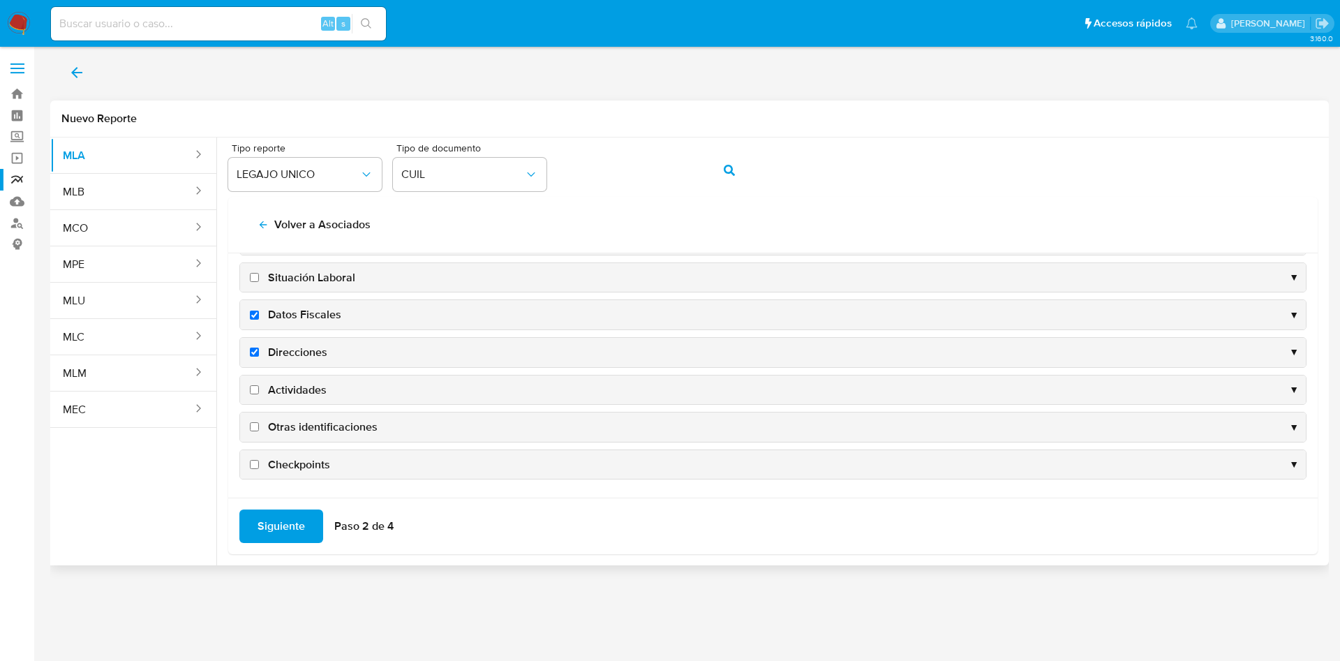
click at [297, 391] on span "Actividades" at bounding box center [297, 390] width 59 height 15
click at [259, 391] on input "Actividades" at bounding box center [254, 389] width 9 height 9
checkbox input "true"
click at [316, 426] on span "Otras identificaciones" at bounding box center [323, 427] width 110 height 15
click at [259, 426] on input "Otras identificaciones" at bounding box center [254, 426] width 9 height 9
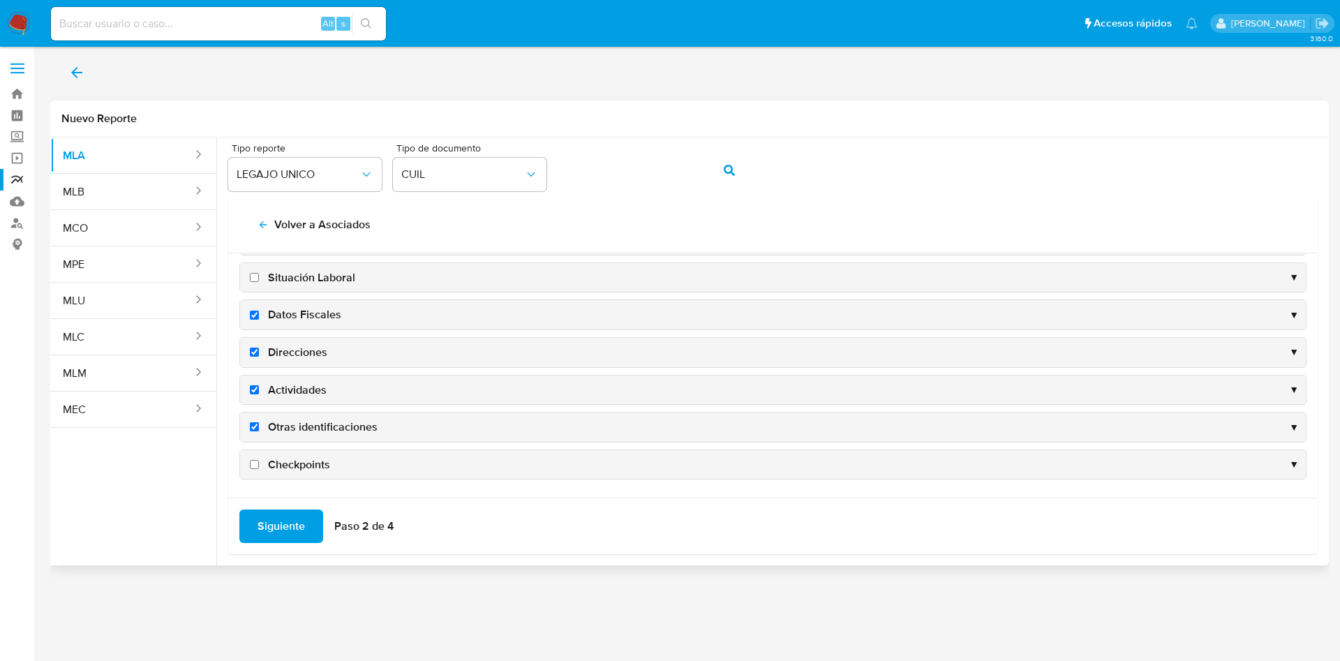
checkbox input "true"
click at [272, 524] on span "Siguiente" at bounding box center [281, 526] width 47 height 31
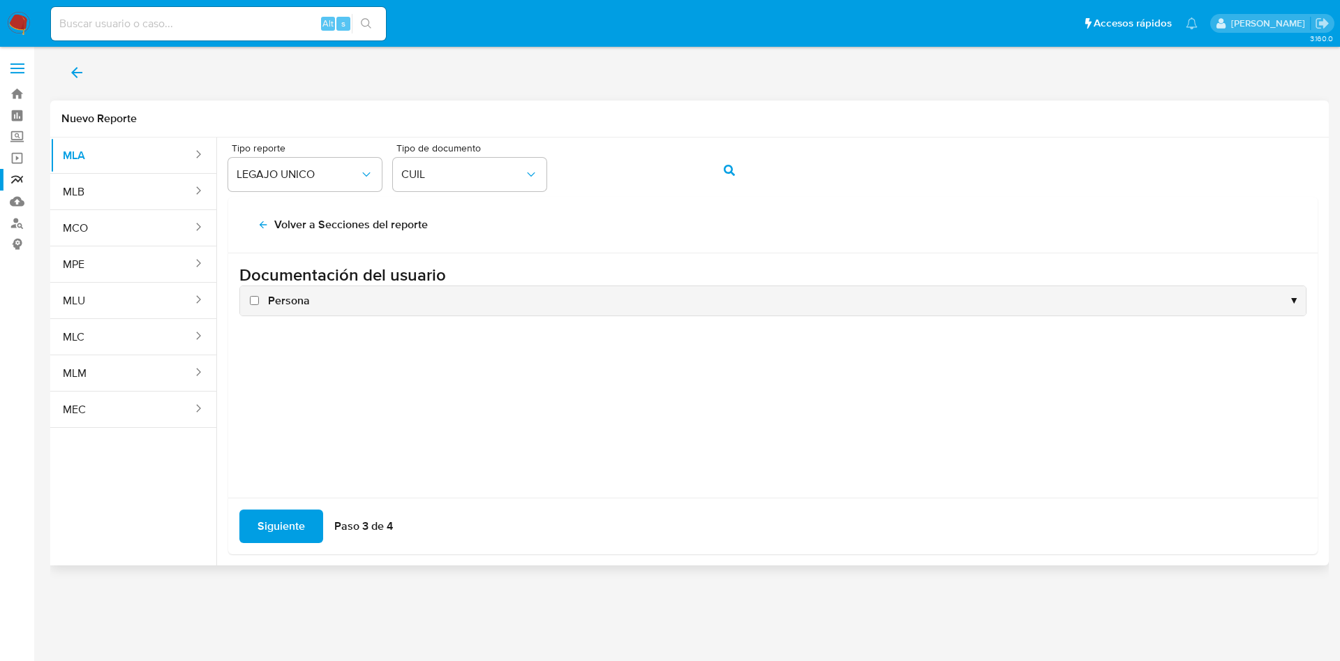
click at [288, 293] on span "Persona" at bounding box center [289, 300] width 42 height 15
click at [259, 296] on input "Persona" at bounding box center [254, 300] width 9 height 9
checkbox input "true"
click at [290, 519] on span "Siguiente" at bounding box center [281, 526] width 47 height 31
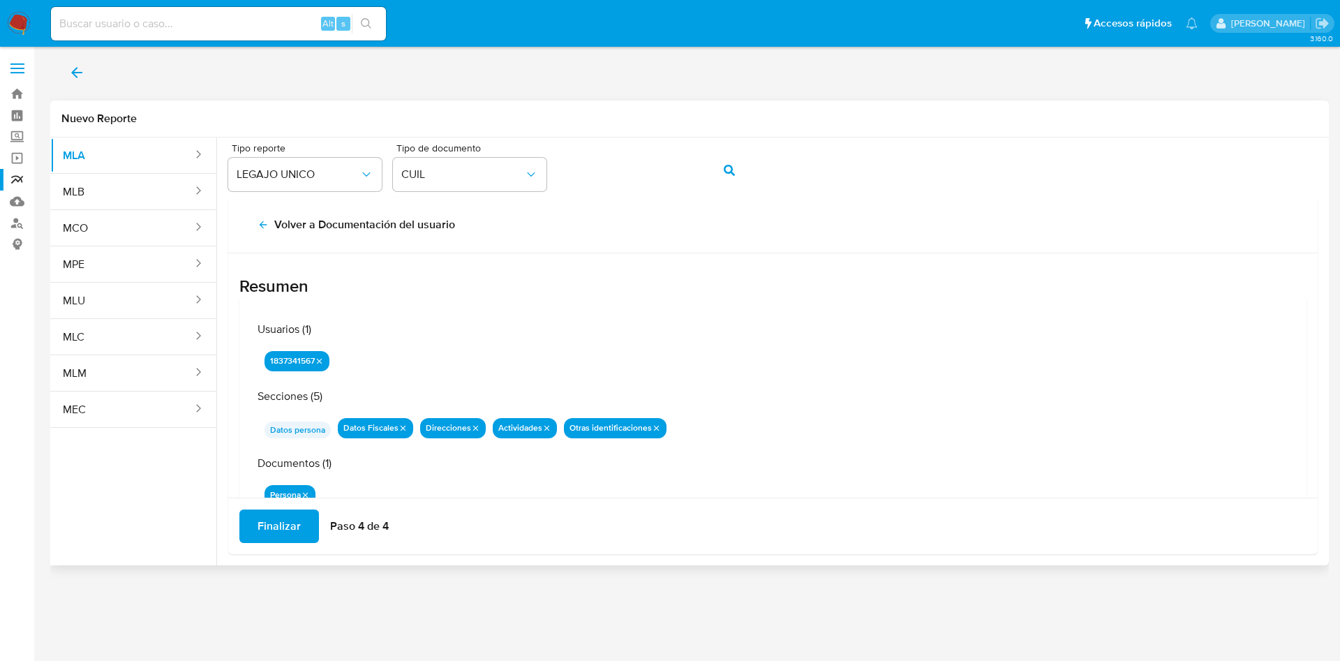
click at [290, 519] on span "Finalizar" at bounding box center [279, 526] width 43 height 31
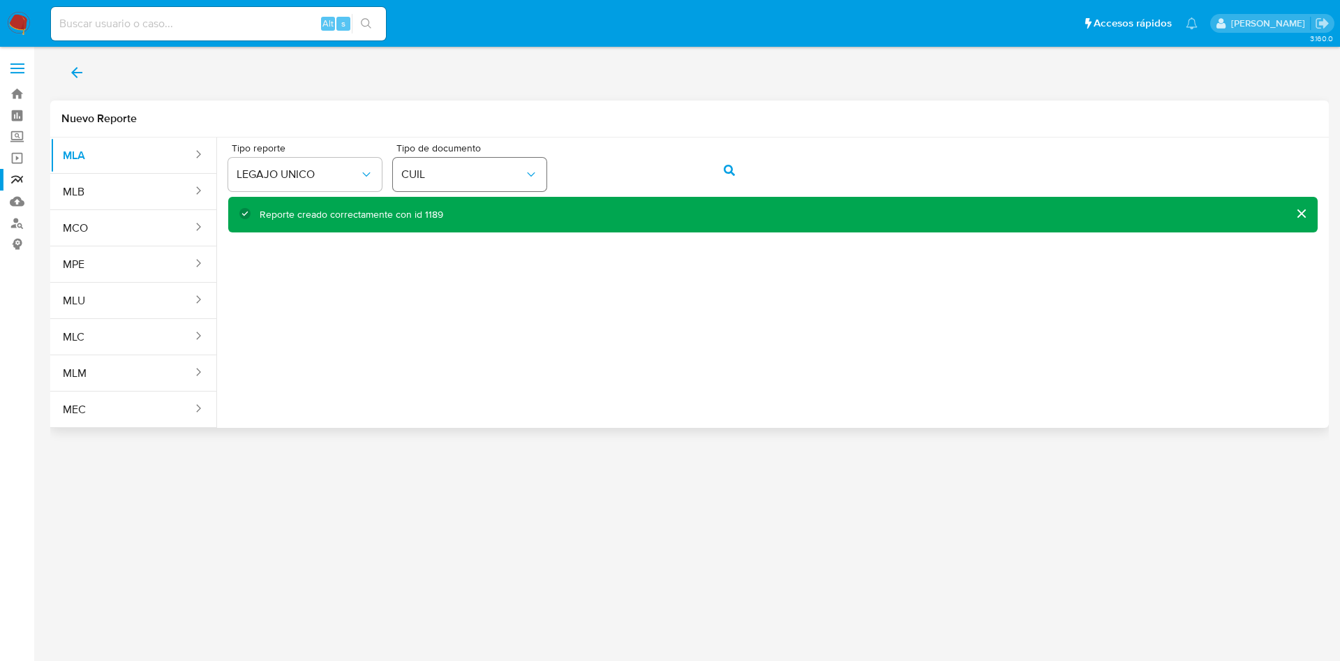
click at [480, 179] on div "Tipo reporte LEGAJO UNICO Tipo de documento CUIL" at bounding box center [773, 170] width 1090 height 54
click at [715, 175] on button "action-search" at bounding box center [729, 171] width 47 height 34
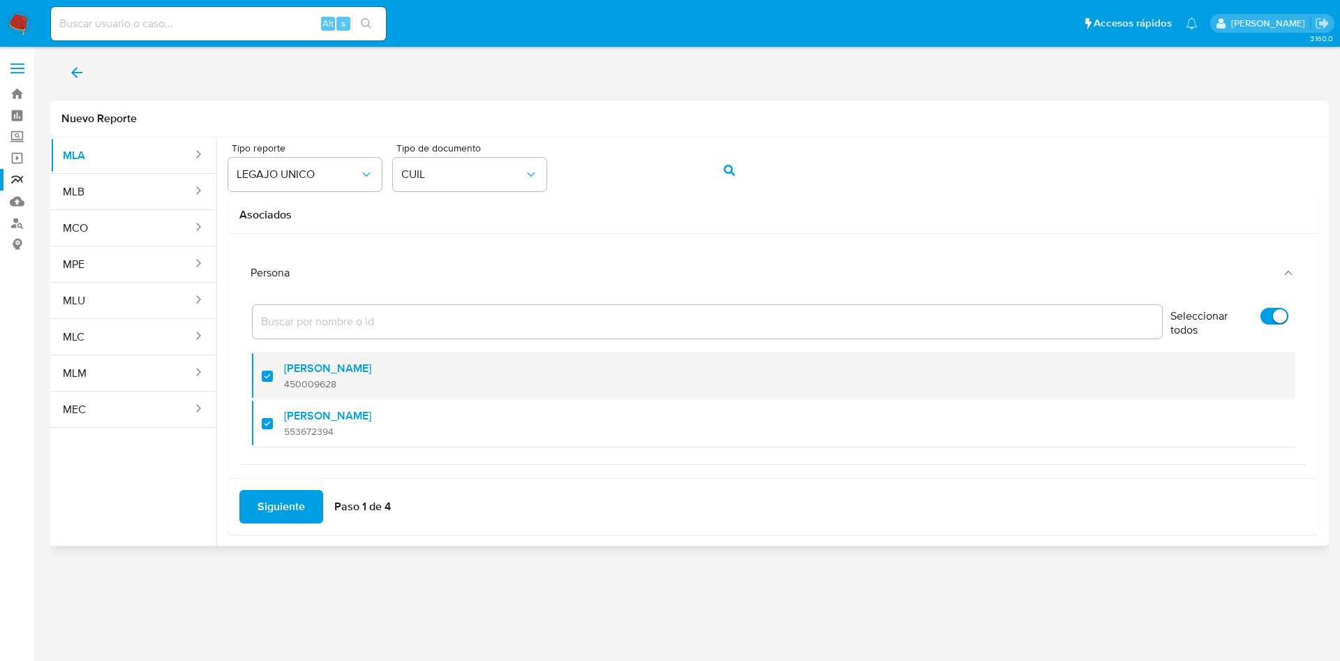
click at [313, 379] on span "450009628" at bounding box center [327, 384] width 87 height 13
checkbox input "false"
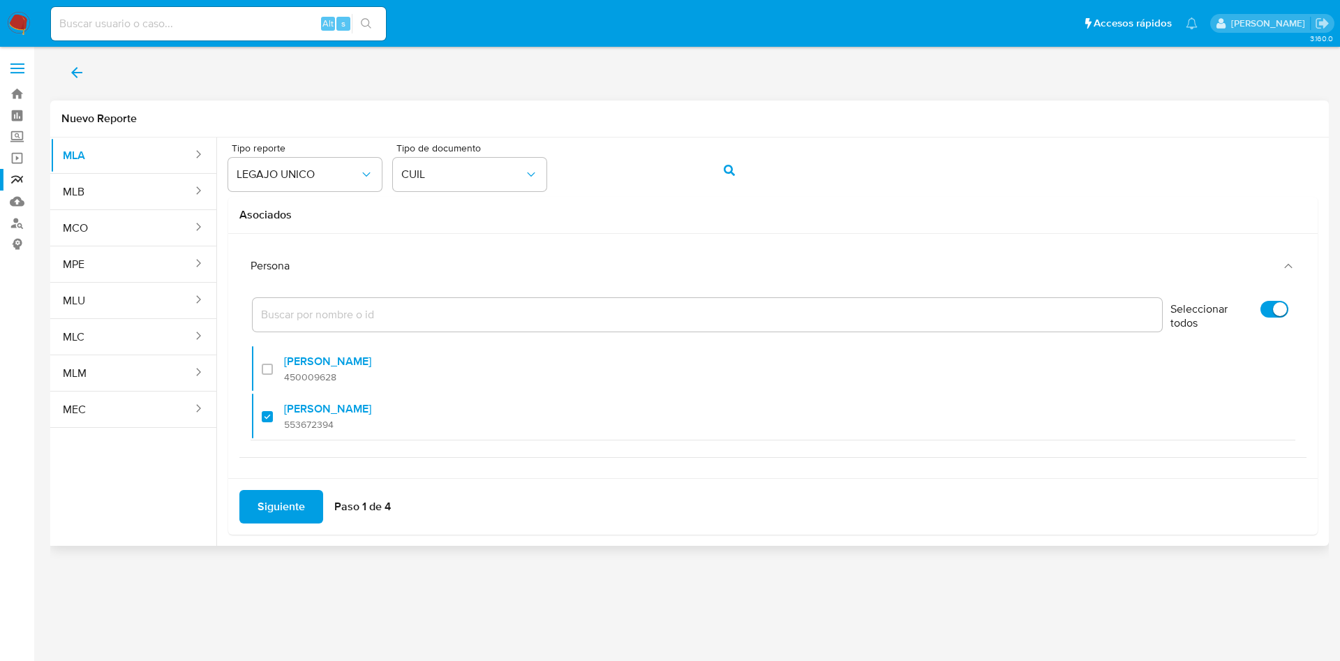
scroll to position [9, 0]
click at [302, 494] on span "Siguiente" at bounding box center [281, 506] width 47 height 31
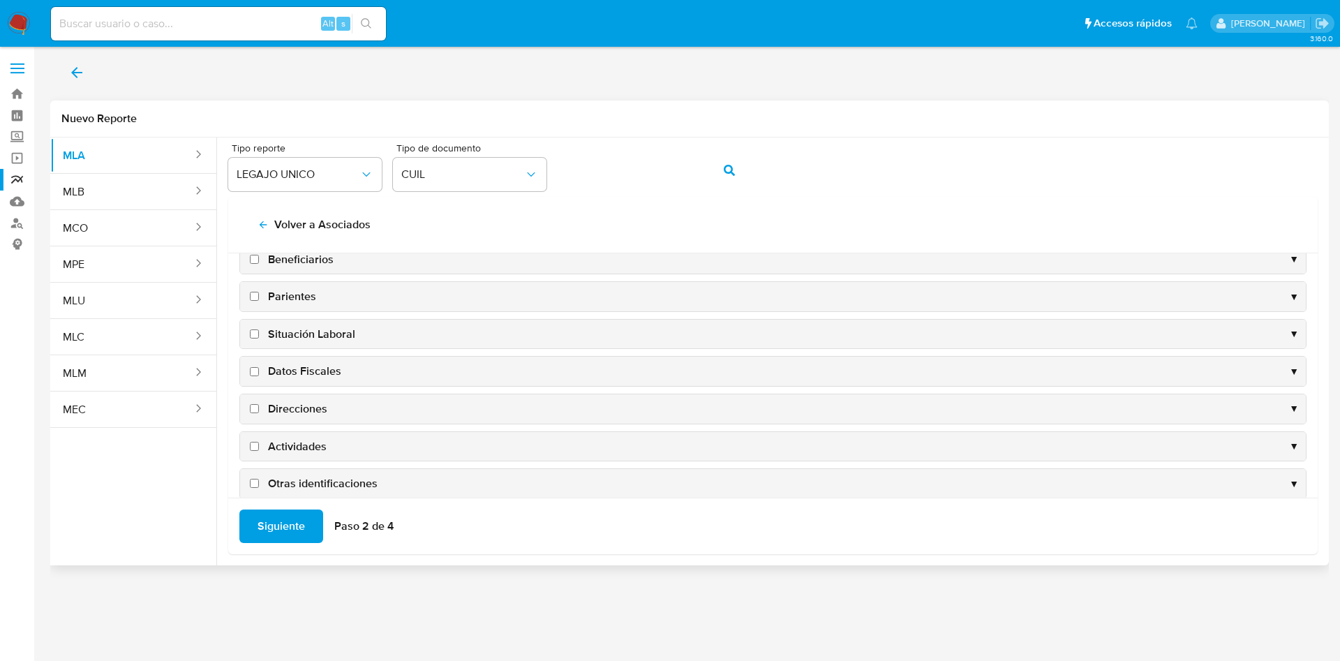
scroll to position [135, 0]
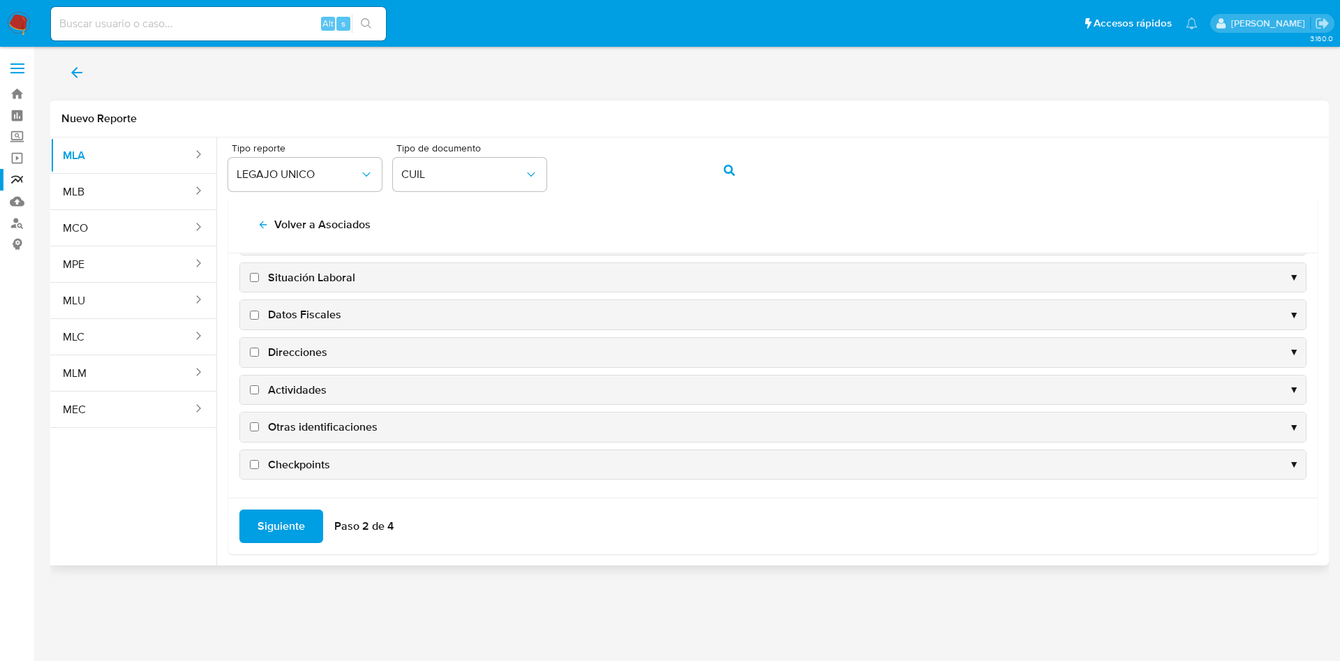
click at [304, 315] on span "Datos Fiscales" at bounding box center [304, 314] width 73 height 15
click at [259, 315] on input "Datos Fiscales" at bounding box center [254, 315] width 9 height 9
checkbox input "true"
click at [304, 352] on span "Direcciones" at bounding box center [297, 352] width 59 height 15
click at [259, 352] on input "Direcciones" at bounding box center [254, 352] width 9 height 9
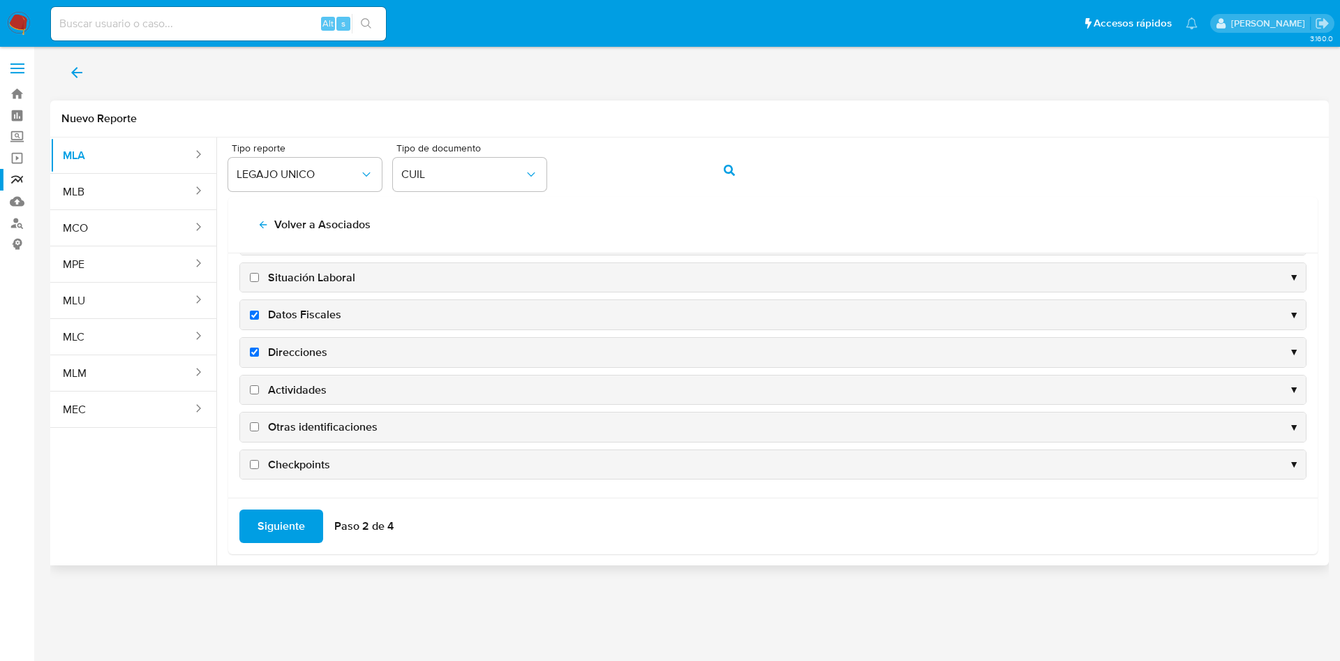
checkbox input "true"
click at [306, 386] on span "Actividades" at bounding box center [297, 390] width 59 height 15
click at [259, 386] on input "Actividades" at bounding box center [254, 389] width 9 height 9
checkbox input "true"
click at [316, 420] on span "Otras identificaciones" at bounding box center [323, 427] width 110 height 15
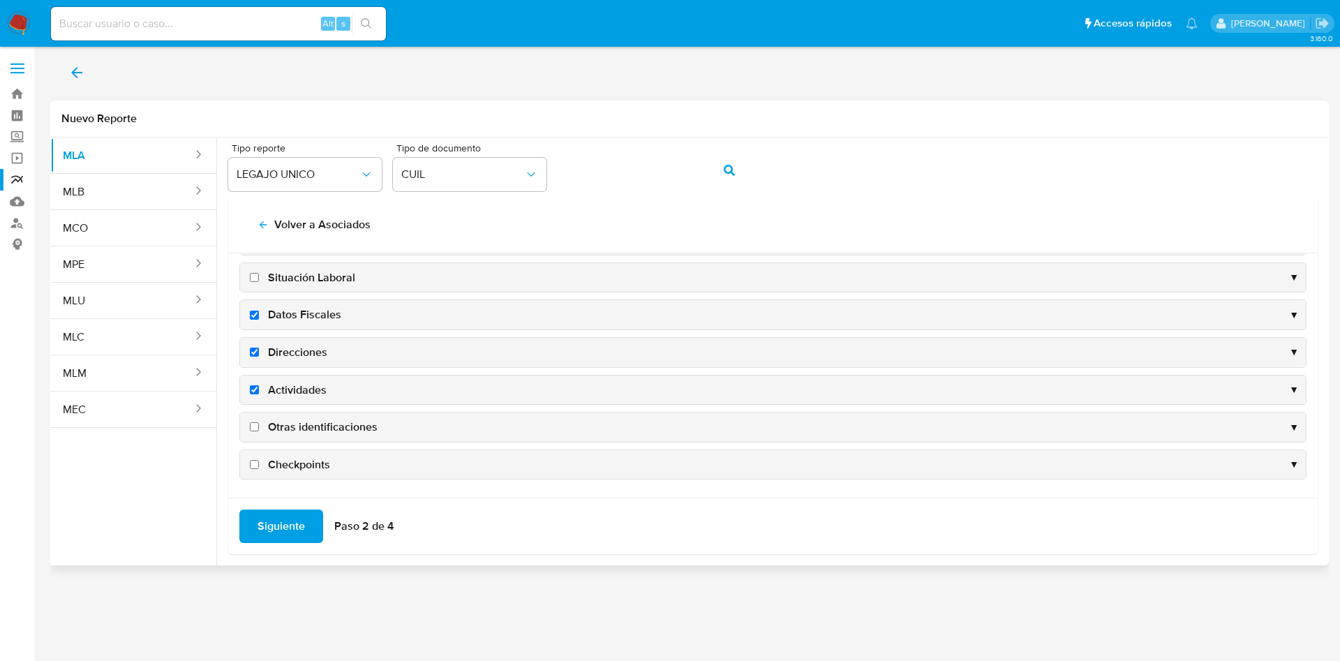
click at [259, 422] on input "Otras identificaciones" at bounding box center [254, 426] width 9 height 9
checkbox input "true"
click at [295, 529] on span "Siguiente" at bounding box center [281, 526] width 47 height 31
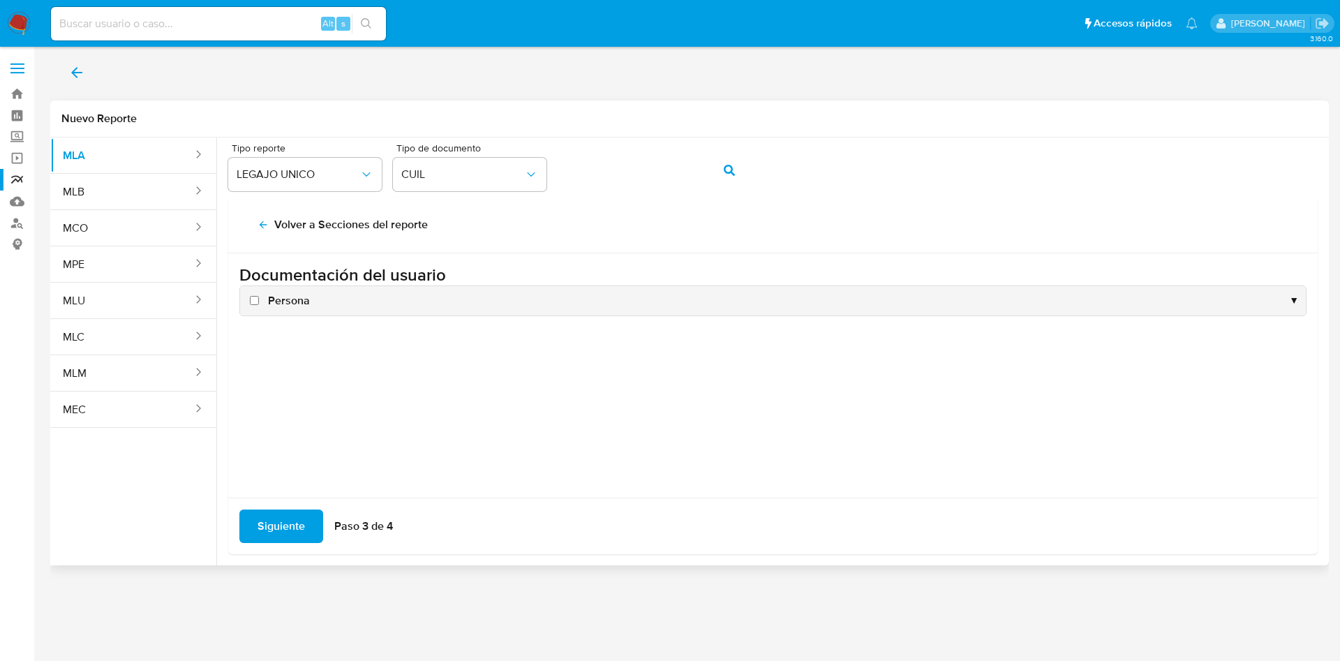
click at [283, 299] on span "Persona" at bounding box center [289, 300] width 42 height 15
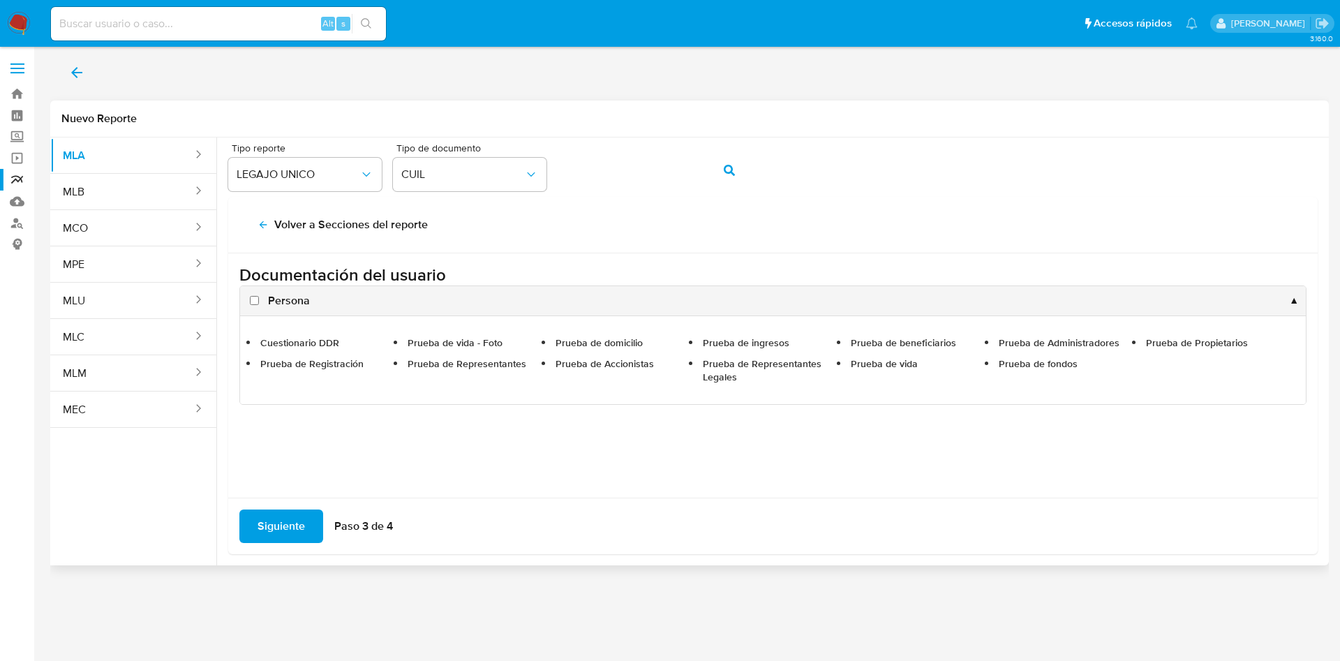
click at [299, 304] on span "Persona" at bounding box center [289, 300] width 42 height 15
click at [259, 304] on input "Persona" at bounding box center [254, 300] width 9 height 9
checkbox input "true"
click at [281, 521] on span "Siguiente" at bounding box center [281, 526] width 47 height 31
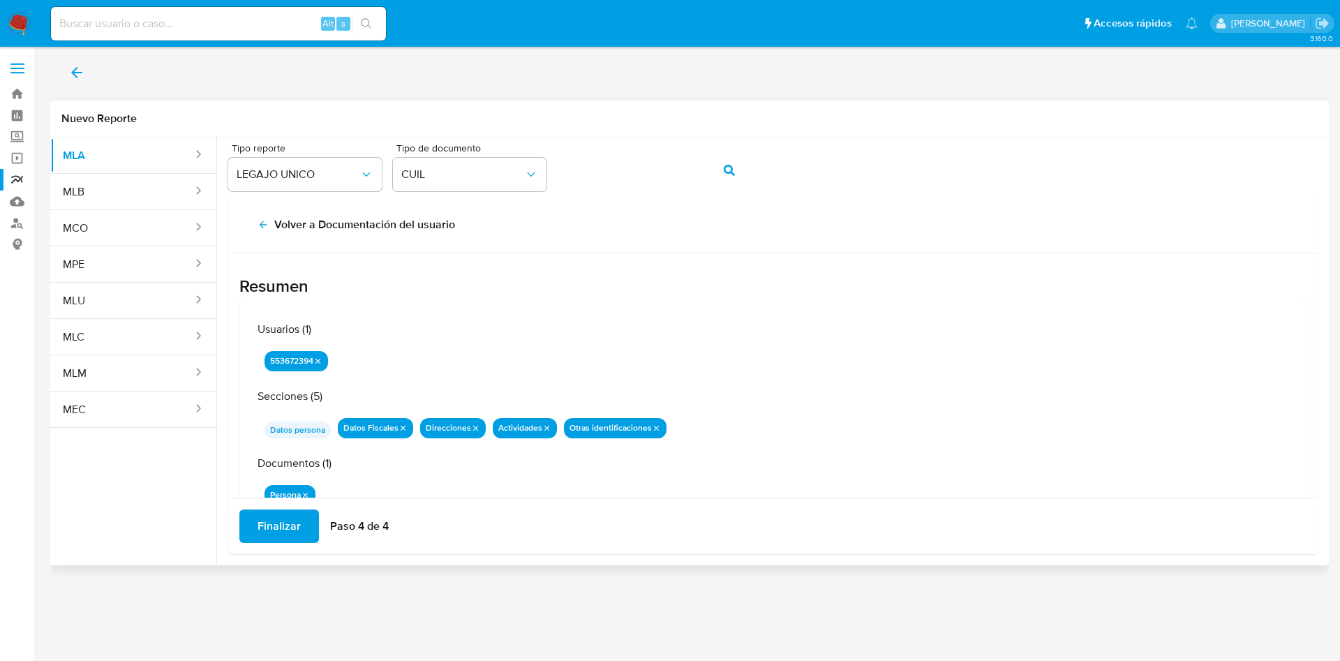
click at [281, 521] on span "Finalizar" at bounding box center [279, 526] width 43 height 31
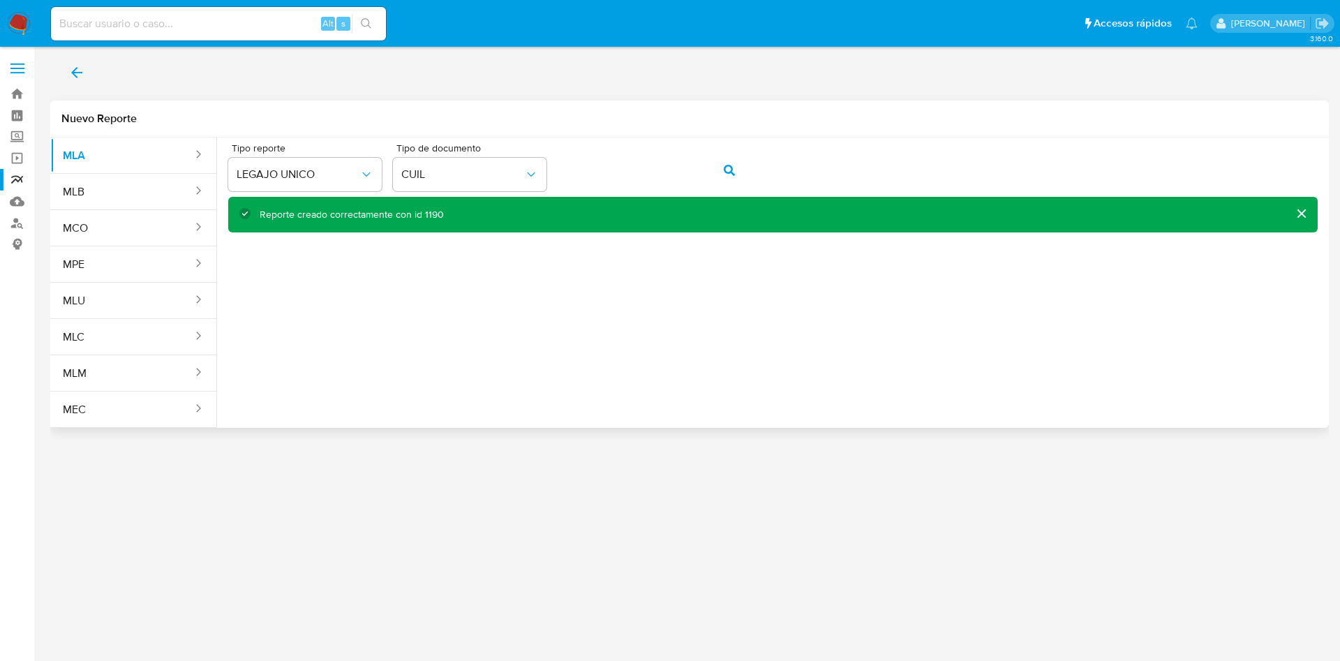
drag, startPoint x: 429, startPoint y: 577, endPoint x: 0, endPoint y: 31, distance: 694.0
click at [429, 577] on div "3.160.0" at bounding box center [689, 354] width 1279 height 596
click at [78, 71] on icon "back" at bounding box center [76, 72] width 17 height 17
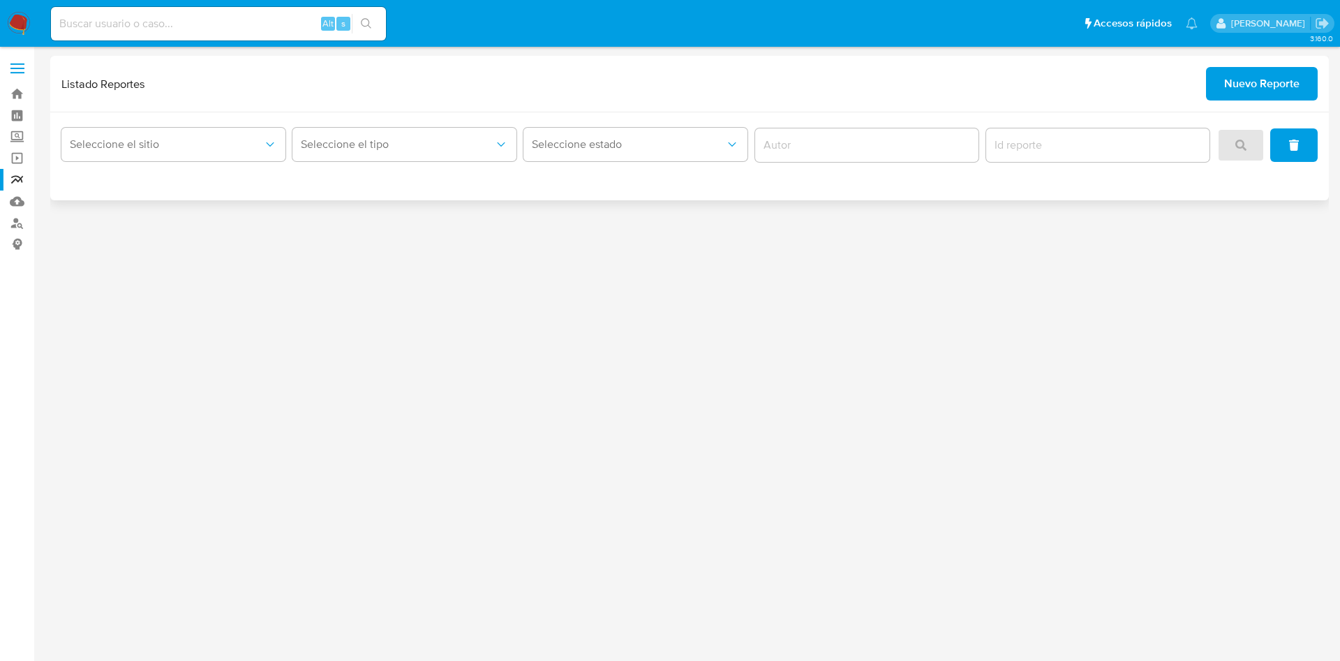
click at [167, 170] on div "Seleccione el sitio Seleccione el tipo Seleccione estado" at bounding box center [689, 156] width 1279 height 88
click at [177, 149] on span "Seleccione el sitio" at bounding box center [166, 145] width 193 height 14
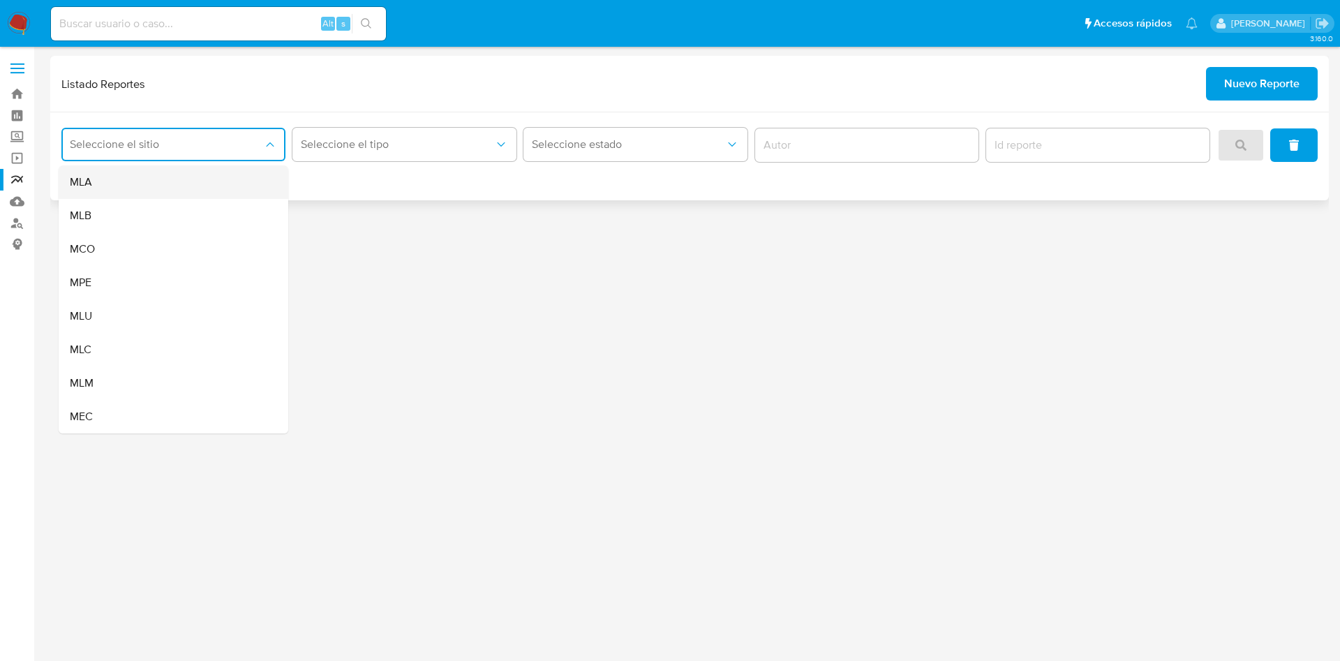
click at [151, 173] on div "MLA" at bounding box center [169, 182] width 199 height 34
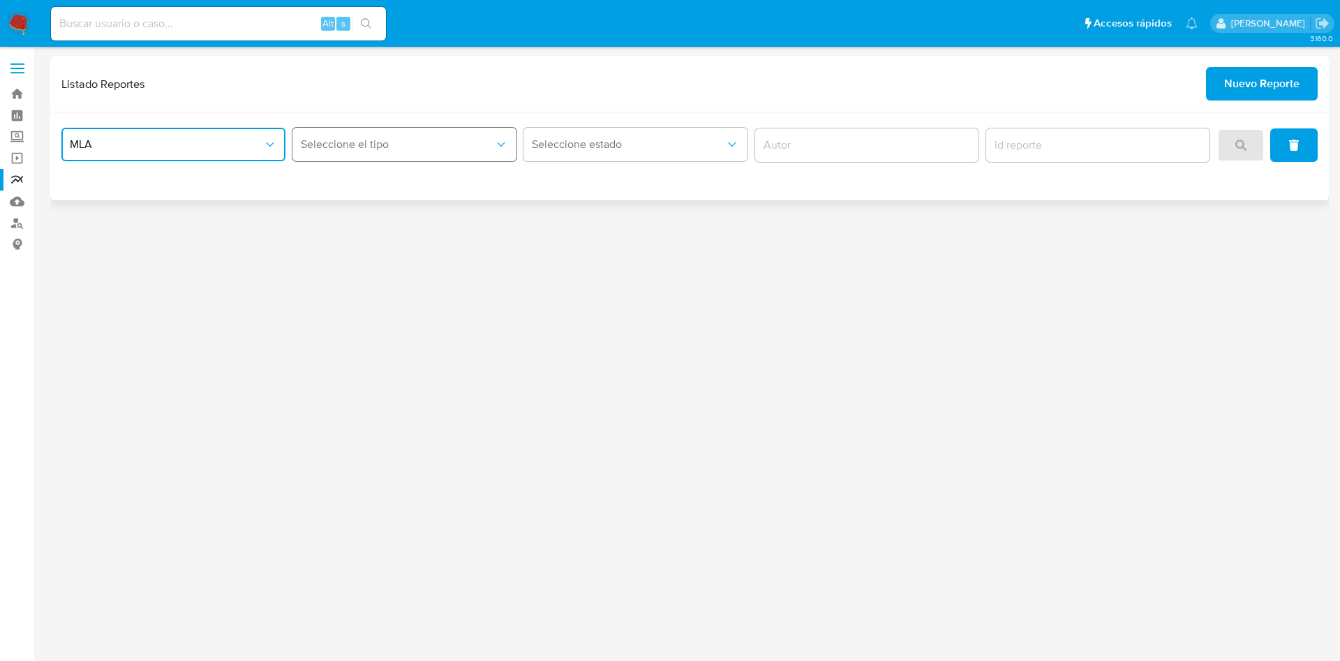
click at [321, 139] on span "Seleccione el tipo" at bounding box center [397, 145] width 193 height 14
click at [337, 212] on span "LEGAJO UNICO" at bounding box center [340, 216] width 78 height 14
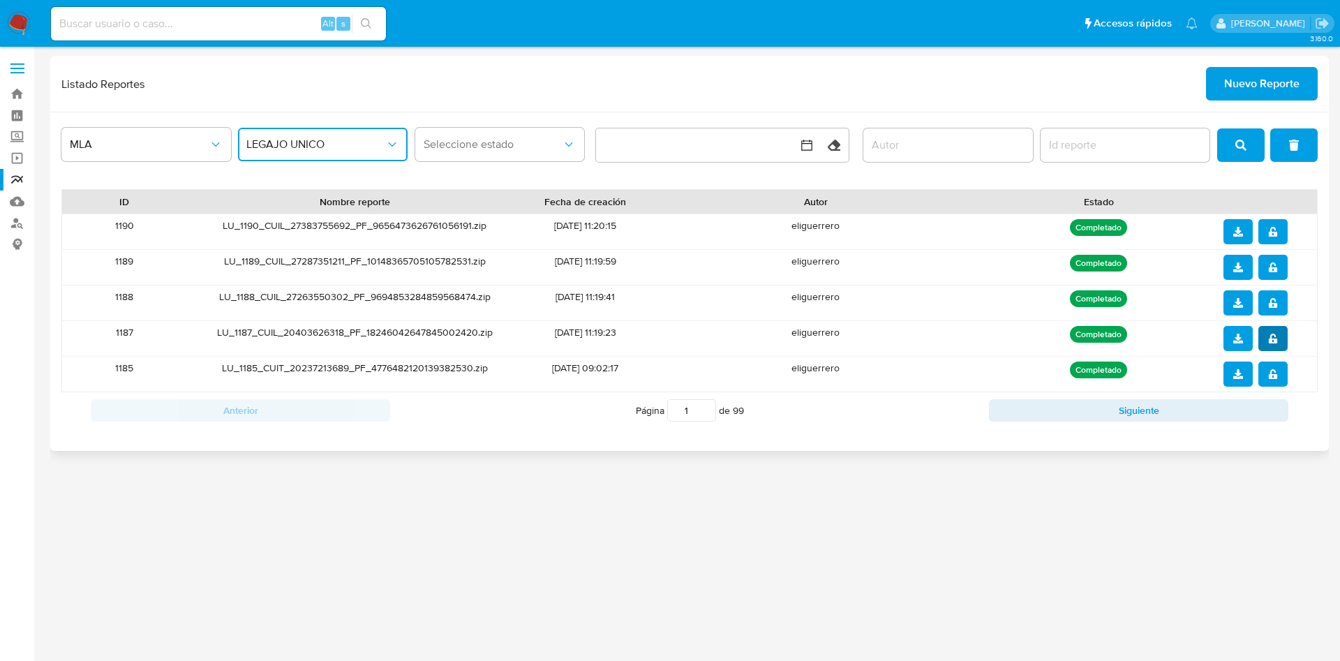
click at [1277, 341] on icon "notify_security" at bounding box center [1272, 339] width 8 height 10
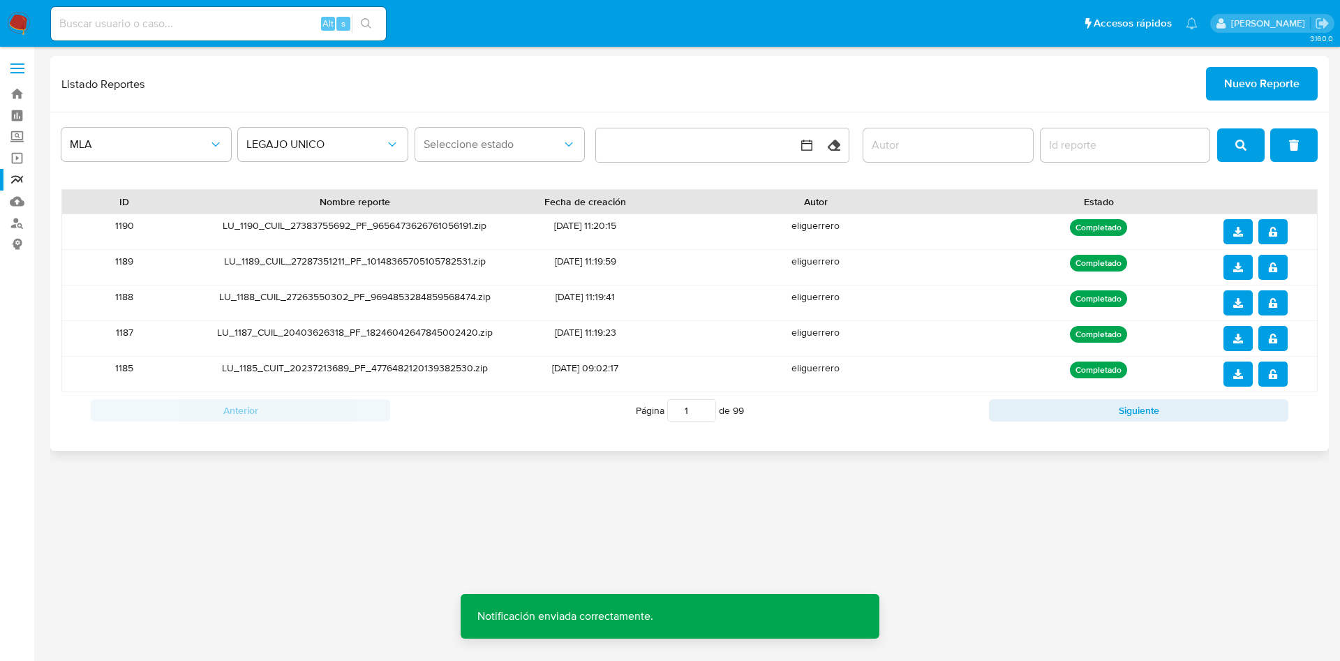
click at [1240, 335] on icon "download" at bounding box center [1238, 339] width 10 height 10
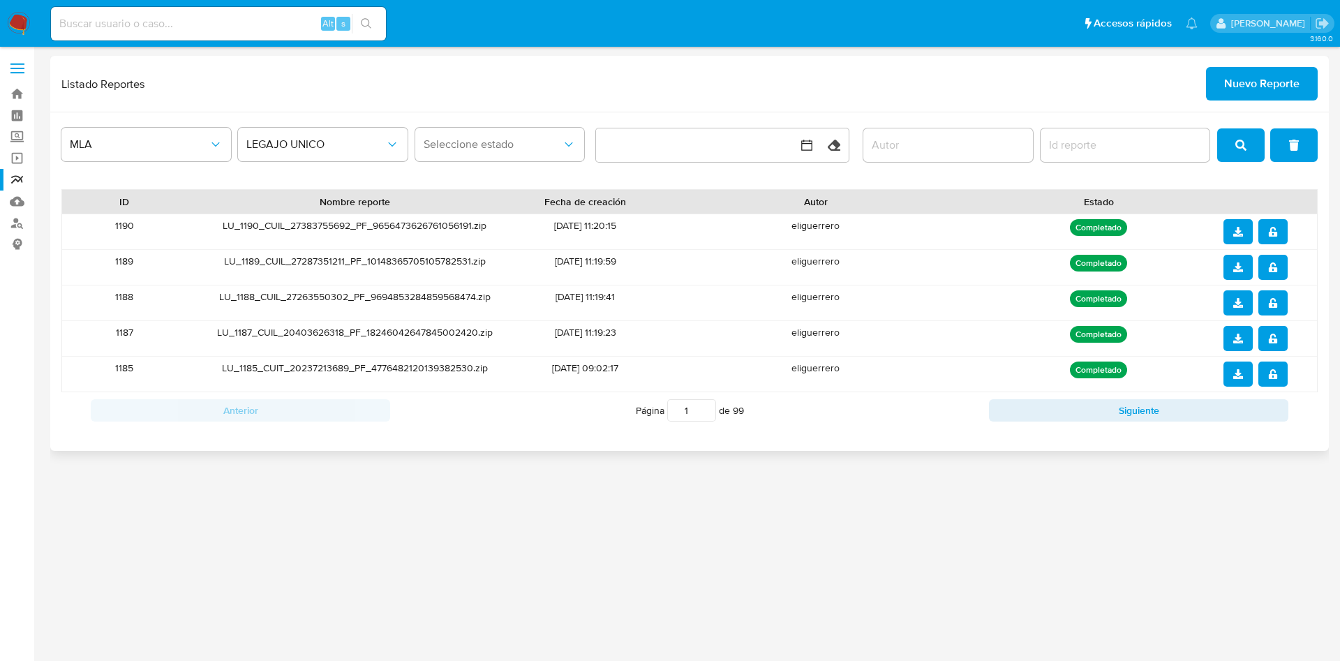
click at [1273, 305] on icon "notify_security" at bounding box center [1273, 303] width 10 height 10
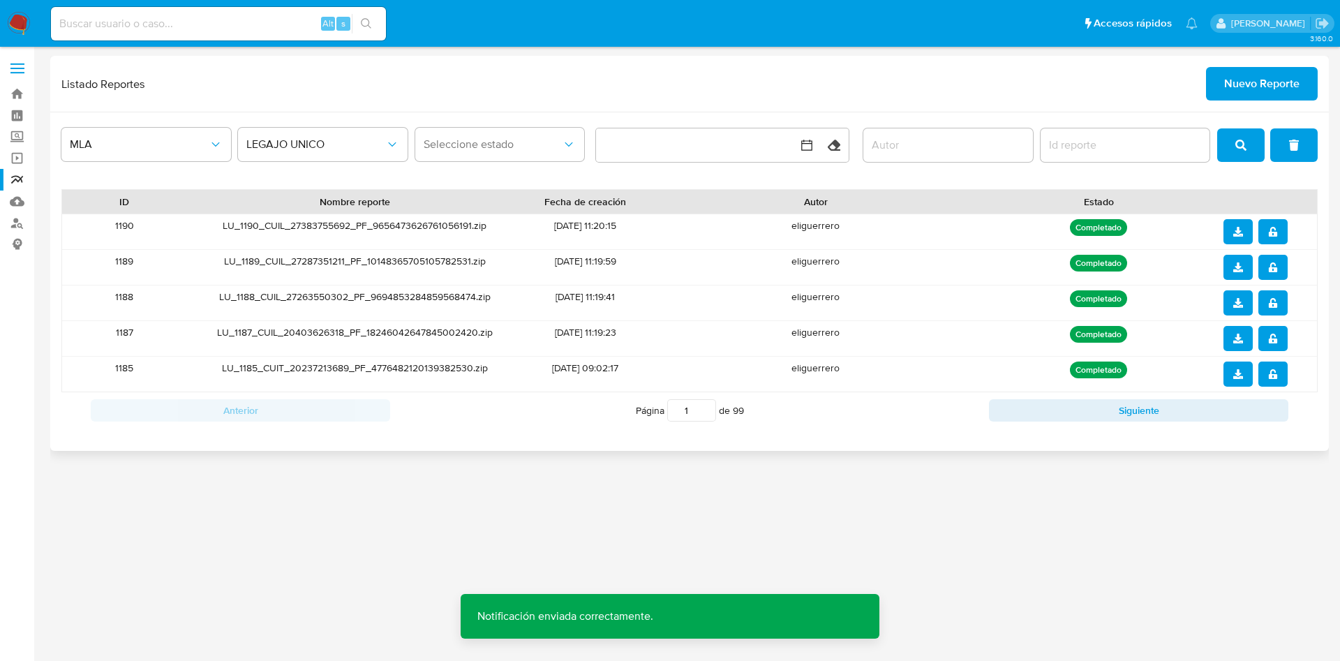
click at [1238, 300] on icon "download" at bounding box center [1238, 303] width 10 height 10
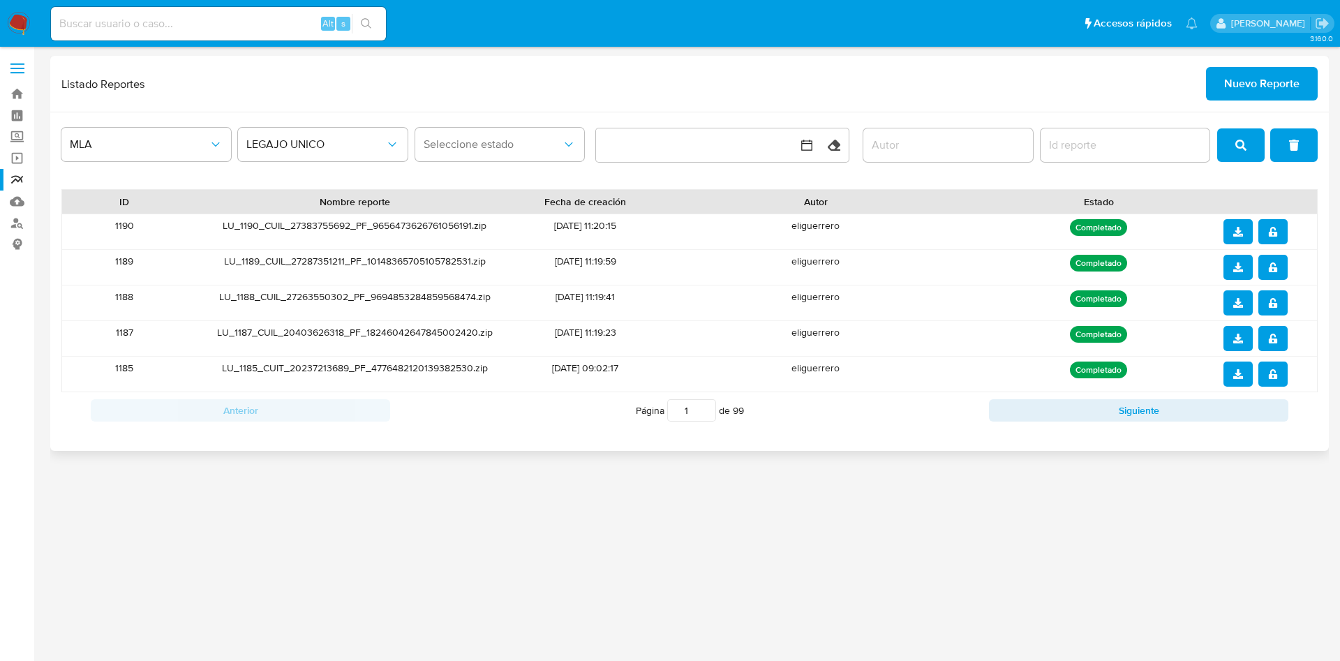
click at [1284, 267] on button "notify_security" at bounding box center [1273, 267] width 29 height 25
click at [1240, 271] on icon "download" at bounding box center [1238, 267] width 10 height 10
click at [1282, 225] on button "notify_security" at bounding box center [1273, 231] width 29 height 25
click at [1233, 234] on icon "download" at bounding box center [1238, 232] width 10 height 10
